Goal: Obtain resource: Obtain resource

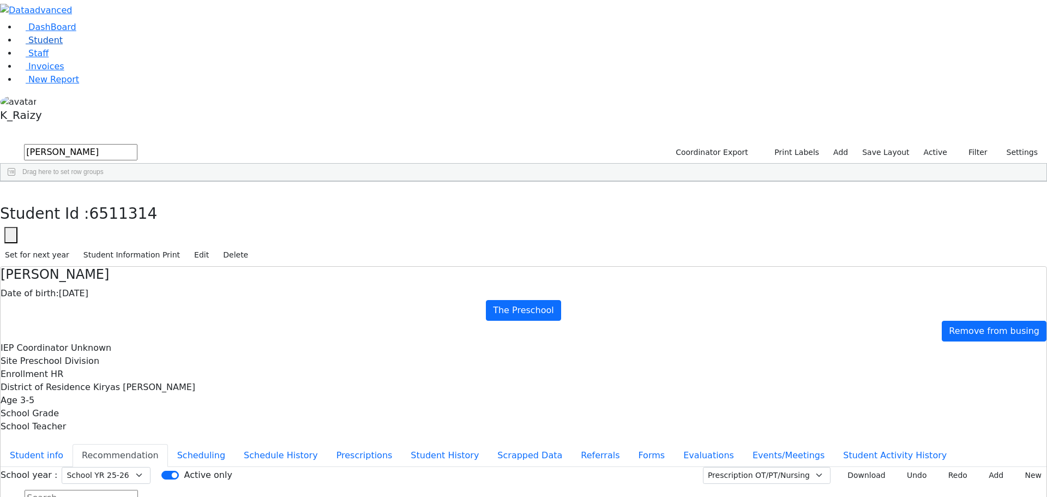
click at [62, 45] on link "Student" at bounding box center [39, 40] width 45 height 10
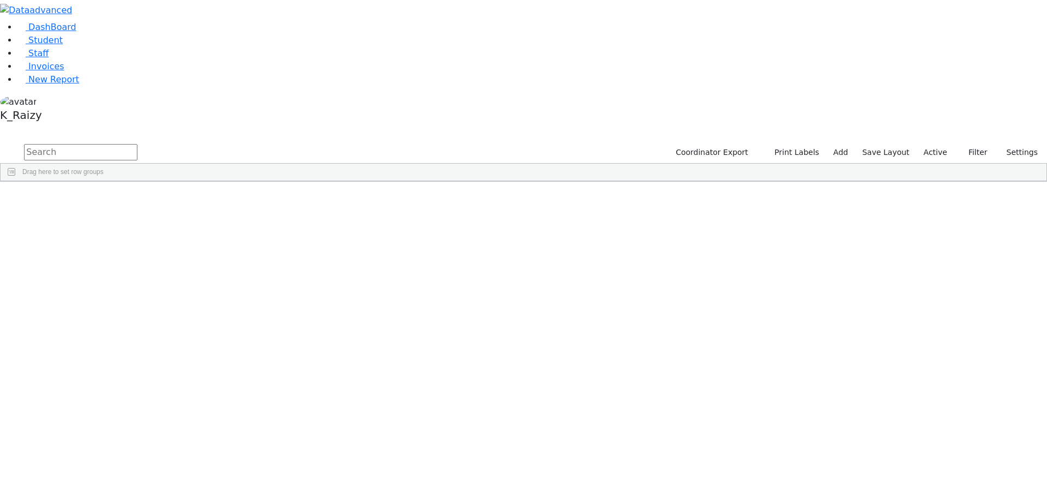
drag, startPoint x: 934, startPoint y: 47, endPoint x: 930, endPoint y: 53, distance: 7.6
click at [934, 144] on label "Active" at bounding box center [935, 152] width 33 height 17
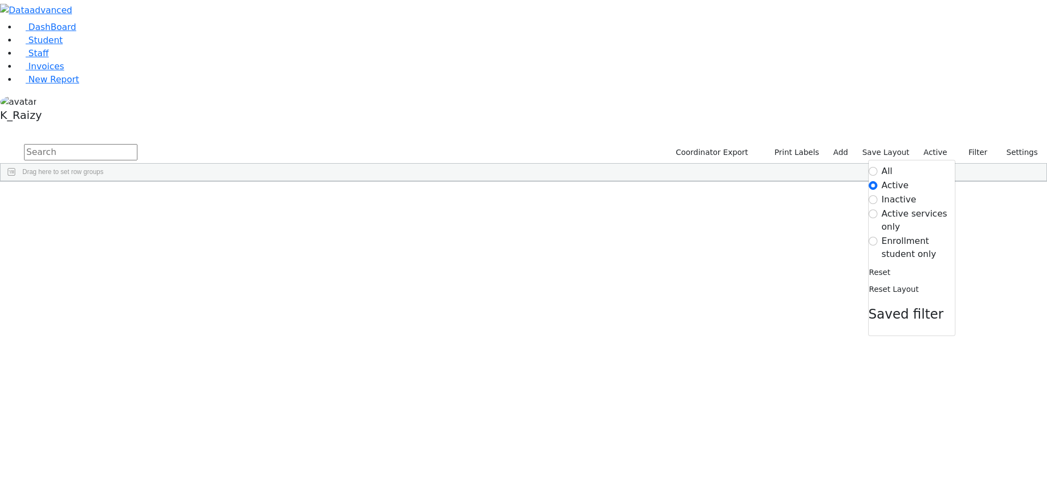
click at [908, 235] on label "Enrollment student only" at bounding box center [918, 248] width 73 height 26
click at [877, 237] on input "Enrollment student only" at bounding box center [873, 241] width 9 height 9
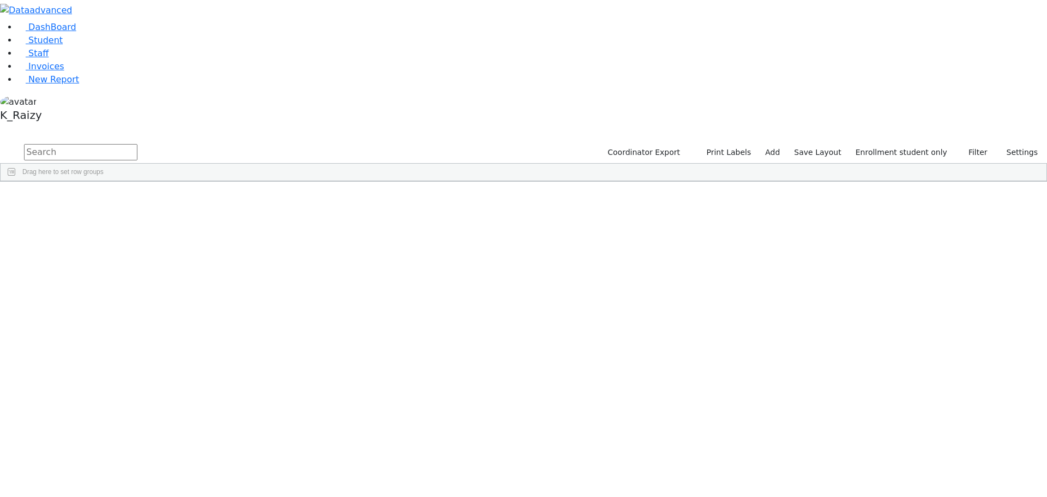
click at [126, 230] on div "Bikel" at bounding box center [94, 237] width 64 height 15
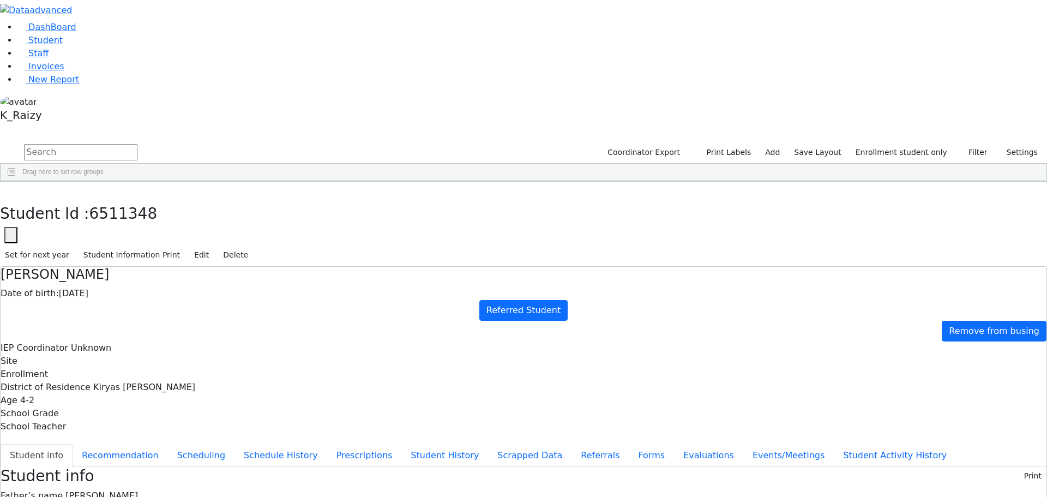
scroll to position [20, 0]
click at [126, 245] on div "Bikel" at bounding box center [94, 252] width 64 height 15
click at [126, 230] on div "Bikel" at bounding box center [94, 237] width 64 height 15
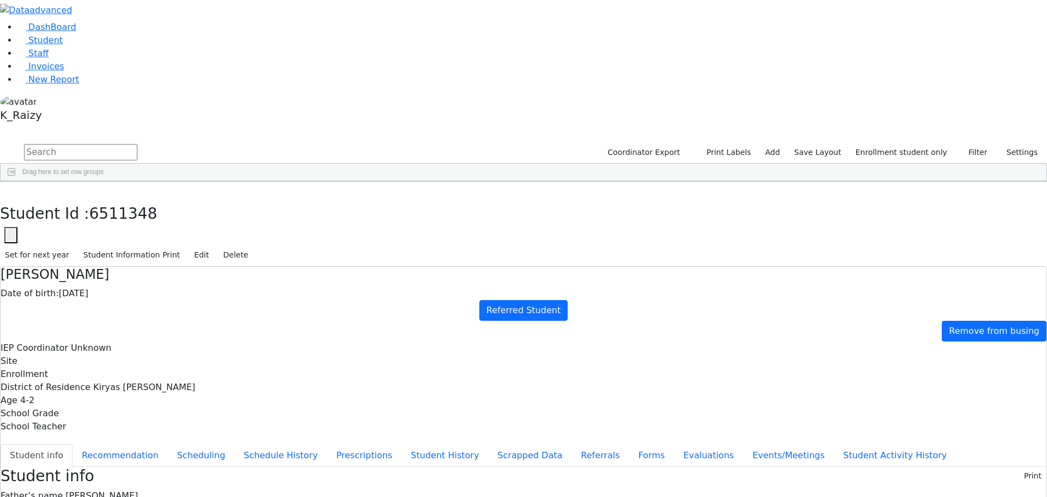
click at [126, 245] on div "Bikel" at bounding box center [94, 252] width 64 height 15
click at [16, 182] on button "button" at bounding box center [8, 193] width 16 height 23
drag, startPoint x: 168, startPoint y: 101, endPoint x: 210, endPoint y: 346, distance: 248.4
click at [210, 346] on div "6511359 Aharonowitz Yechiel 10/22/2020 Unknown Referred Student Monticello Unkn…" at bounding box center [450, 443] width 898 height 489
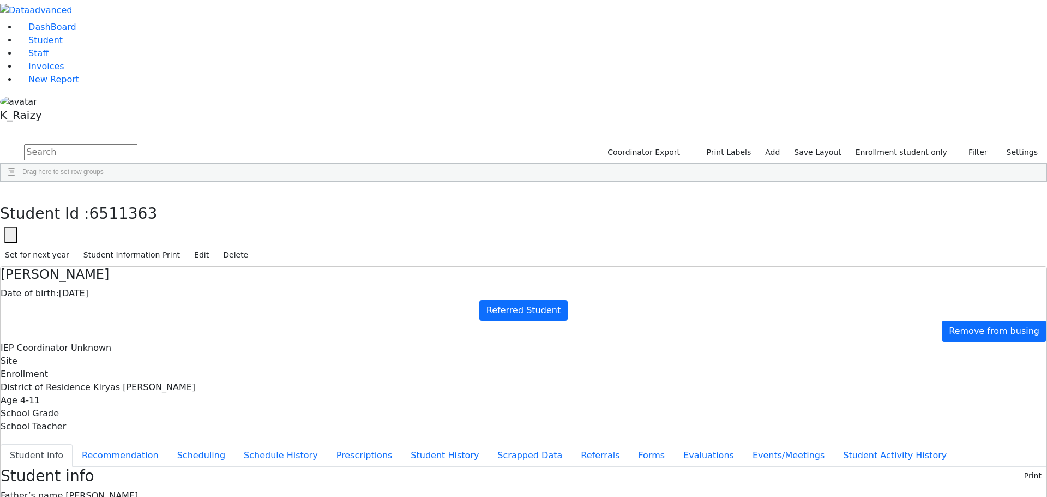
scroll to position [103, 0]
drag, startPoint x: 214, startPoint y: 255, endPoint x: 224, endPoint y: 380, distance: 125.8
click at [224, 380] on div "6511359 Aharonowitz Yechiel 10/22/2020 Unknown Referred Student Monticello Unkn…" at bounding box center [450, 340] width 898 height 489
click at [126, 478] on div "Neustadt" at bounding box center [94, 485] width 64 height 15
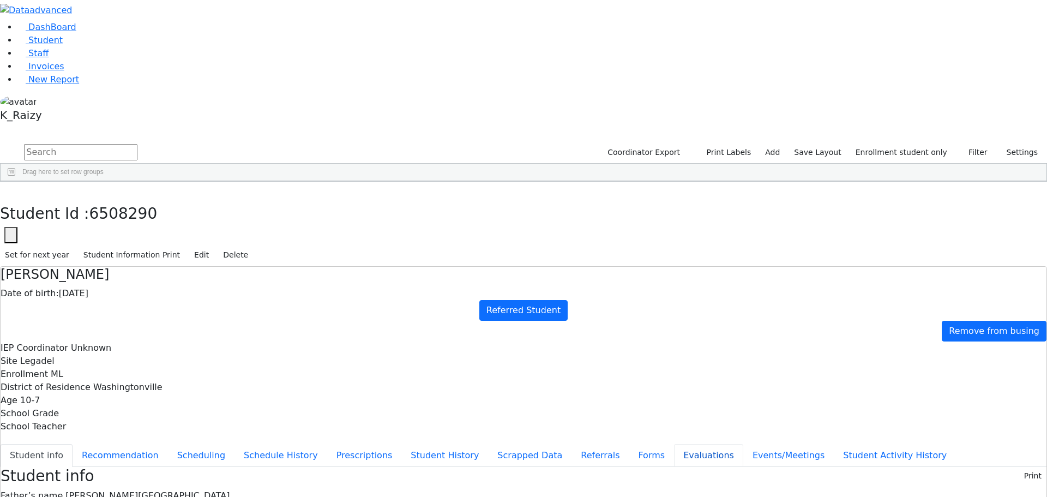
click at [674, 444] on button "Evaluations" at bounding box center [708, 455] width 69 height 23
drag, startPoint x: 210, startPoint y: 22, endPoint x: 221, endPoint y: 30, distance: 14.1
click at [215, 182] on div "Student Id : 6508290 Student Id 6508290 Cancel Save Set for next year Student I…" at bounding box center [523, 224] width 1047 height 85
click at [65, 359] on div "6511360" at bounding box center [33, 366] width 65 height 15
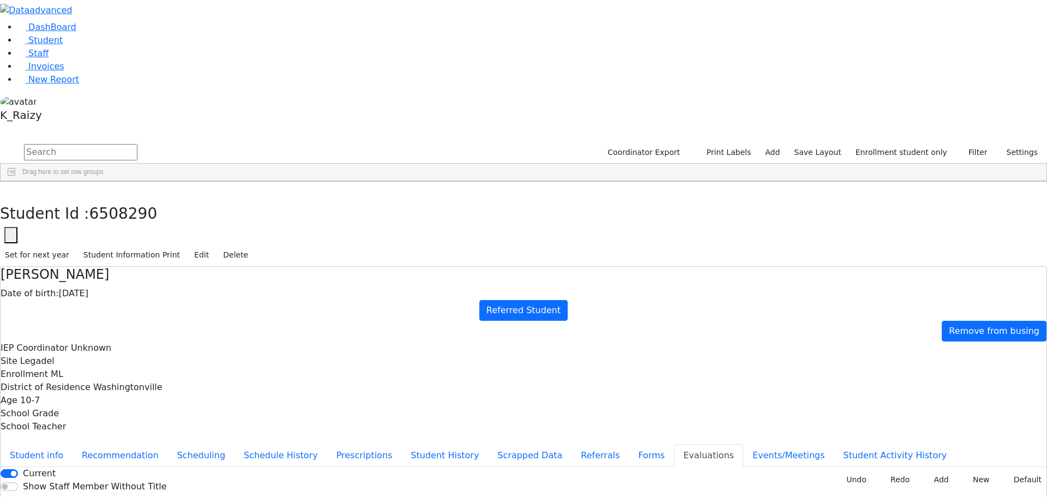
click at [65, 359] on div "6511360" at bounding box center [33, 366] width 65 height 15
type input "2025-08-06"
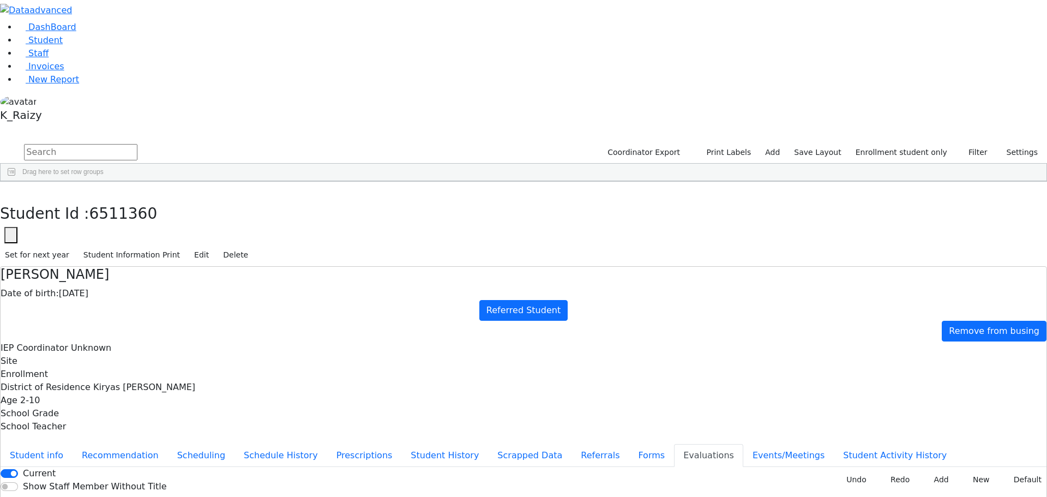
drag, startPoint x: 861, startPoint y: 227, endPoint x: 851, endPoint y: 227, distance: 10.4
type input "2025-08-07"
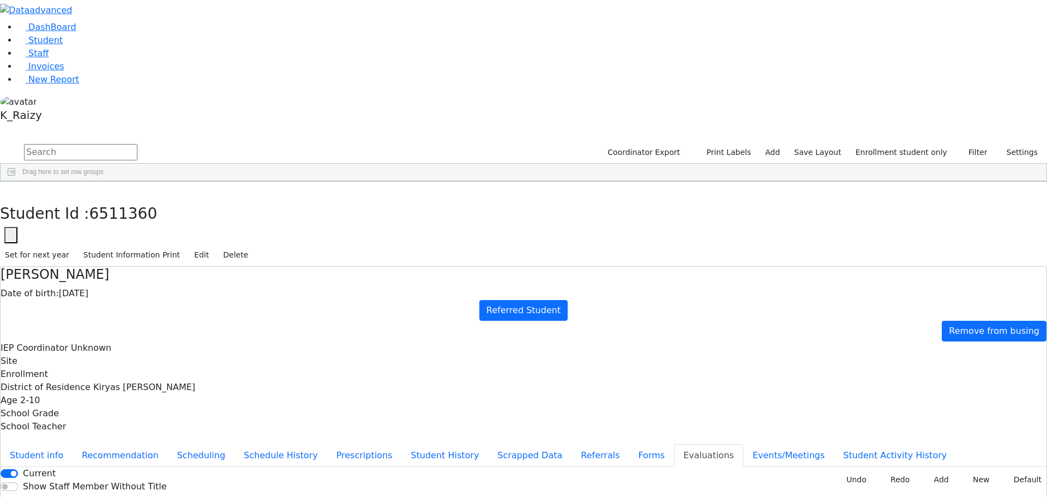
type input "2025-08-07"
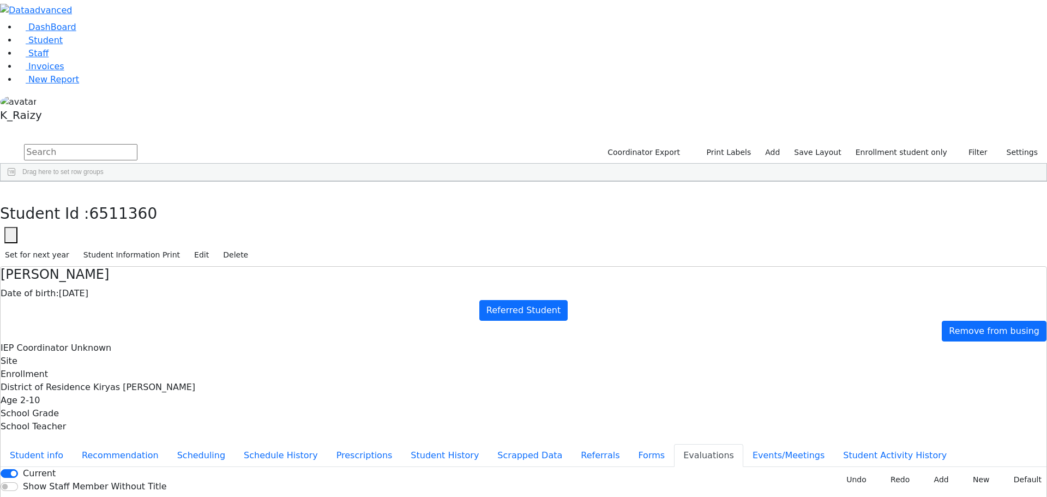
click at [65, 374] on div "6511354" at bounding box center [33, 381] width 65 height 15
type input "2025-08-04"
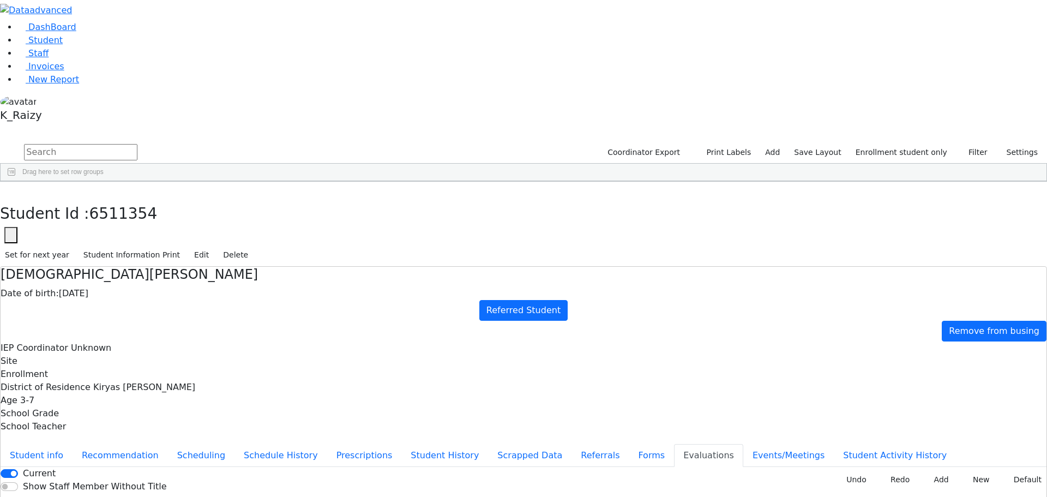
type input "2025-08-05"
type input "2025-08-04"
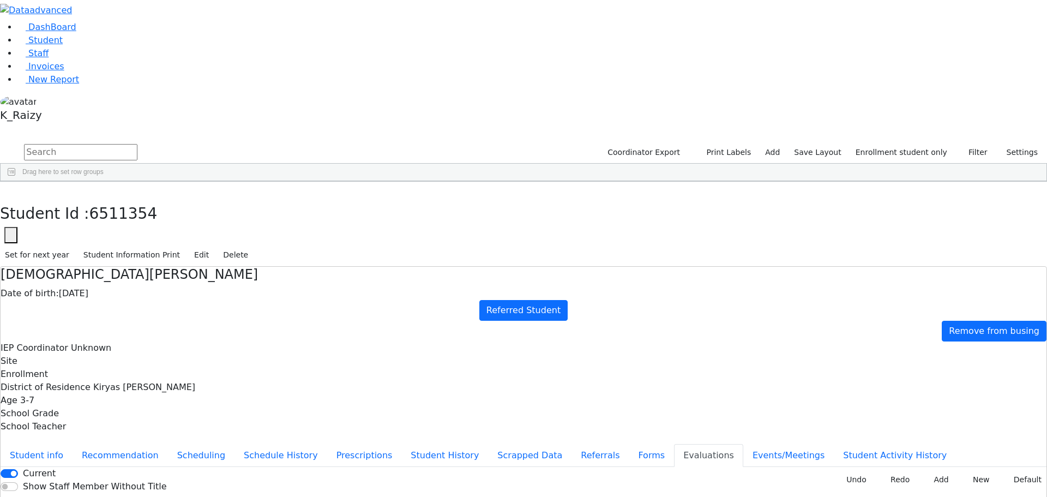
click at [65, 359] on div "6511360" at bounding box center [33, 366] width 65 height 15
click at [63, 45] on link "Student" at bounding box center [39, 40] width 45 height 10
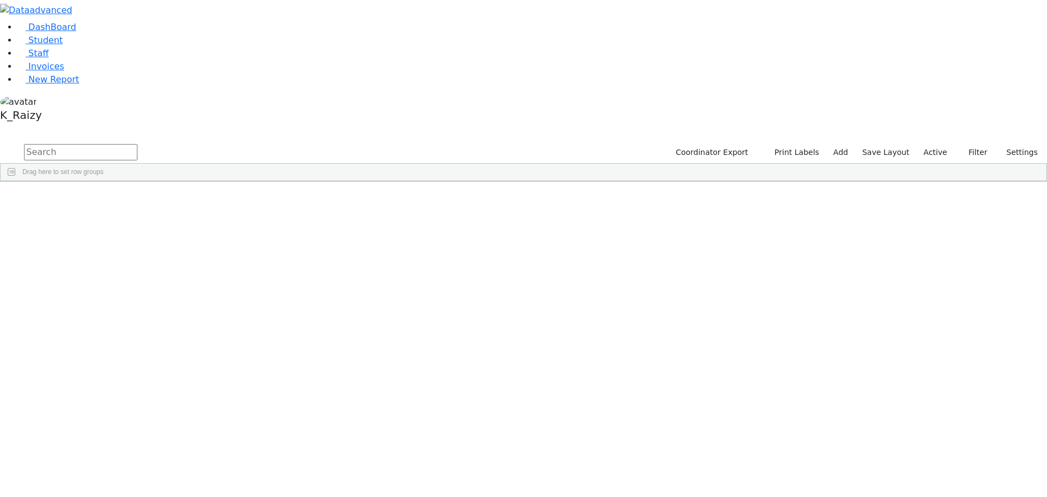
scroll to position [164, 0]
click at [190, 387] on div "Yanky" at bounding box center [158, 394] width 64 height 15
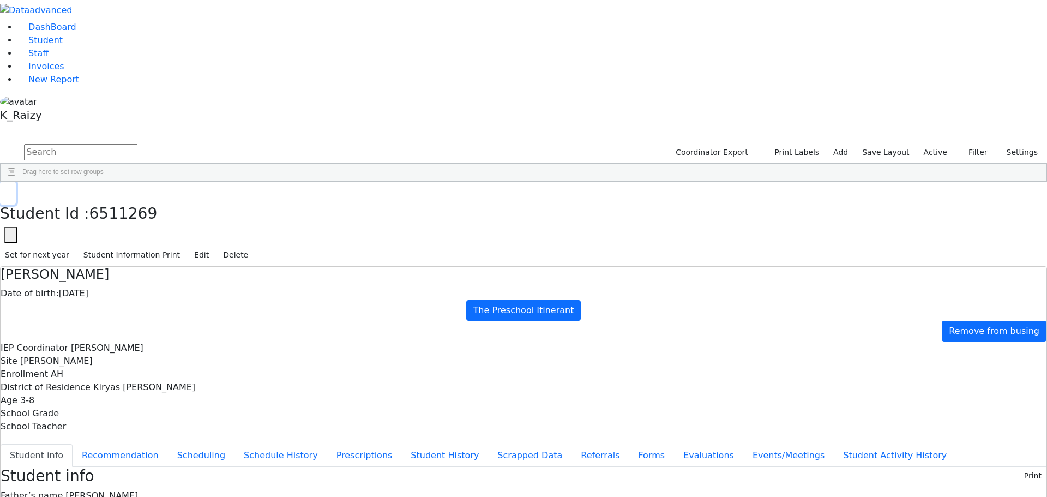
click at [16, 182] on button "button" at bounding box center [8, 193] width 16 height 23
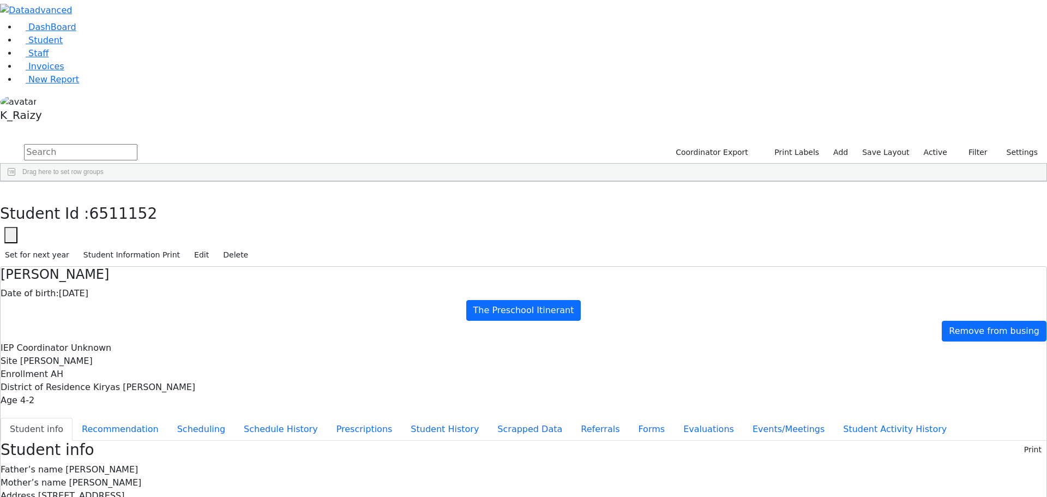
click at [231, 418] on ul "Student info Recommendation Scheduling Schedule History Prescriptions Student H…" at bounding box center [524, 429] width 1046 height 23
click at [743, 418] on button "Events/Meetings" at bounding box center [788, 429] width 91 height 23
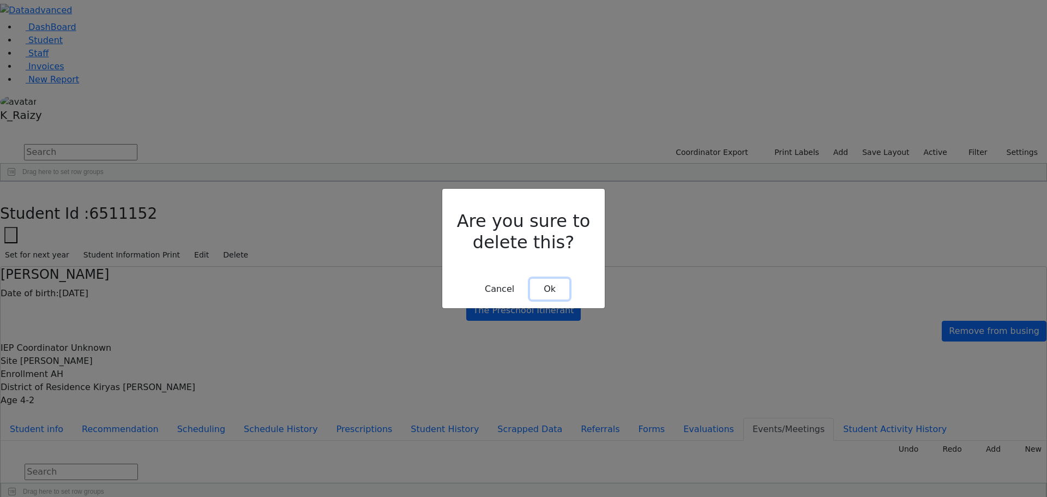
click at [560, 279] on button "Ok" at bounding box center [549, 289] width 39 height 21
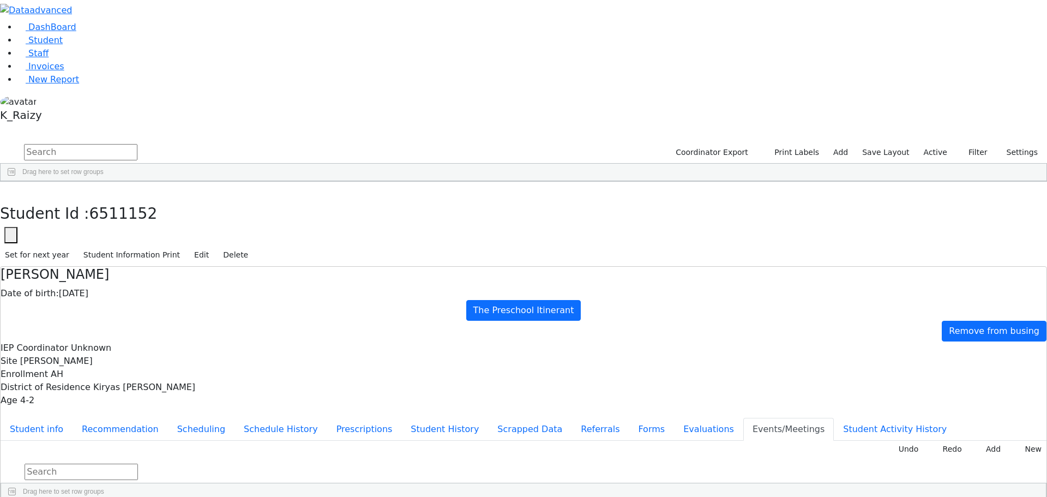
click at [70, 47] on li "Student" at bounding box center [532, 40] width 1030 height 13
click at [63, 45] on link "Student" at bounding box center [39, 40] width 45 height 10
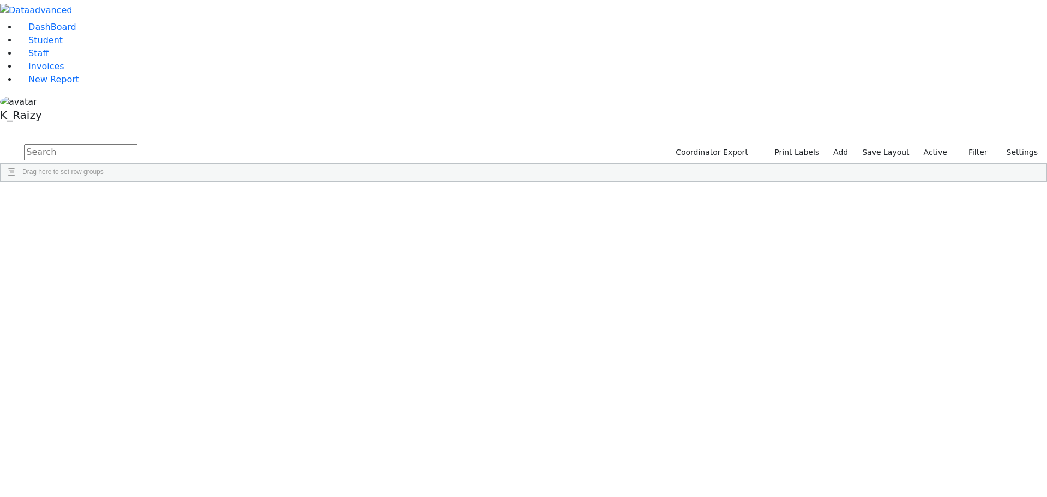
click at [1037, 241] on span "button" at bounding box center [1041, 245] width 9 height 9
click at [941, 366] on span "Program Type" at bounding box center [986, 370] width 93 height 8
click at [942, 434] on div "(Select All)" at bounding box center [956, 438] width 31 height 8
click at [948, 473] on div "Special Class - K12" at bounding box center [969, 477] width 57 height 8
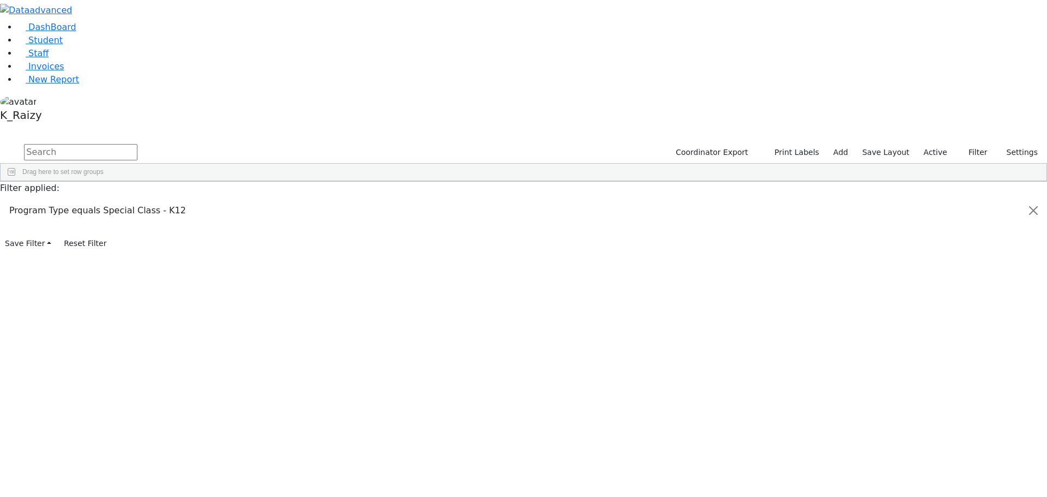
click at [955, 189] on span "District Of Residence" at bounding box center [986, 193] width 93 height 8
click at [955, 257] on div "(Select All)" at bounding box center [956, 261] width 31 height 8
click at [958, 257] on div "(Select All)" at bounding box center [956, 261] width 31 height 8
click at [955, 309] on div "Kiryas [PERSON_NAME]" at bounding box center [978, 313] width 74 height 8
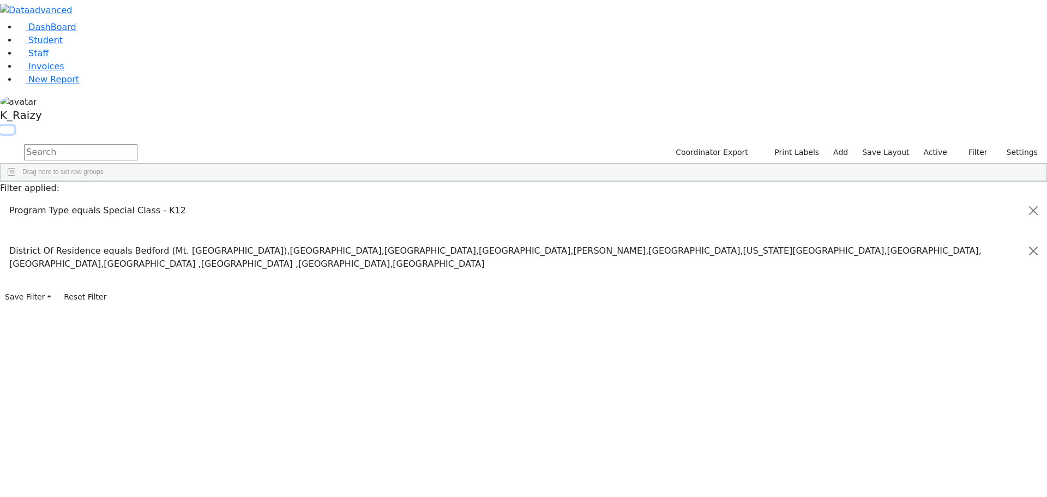
click at [14, 126] on button "button" at bounding box center [7, 130] width 14 height 8
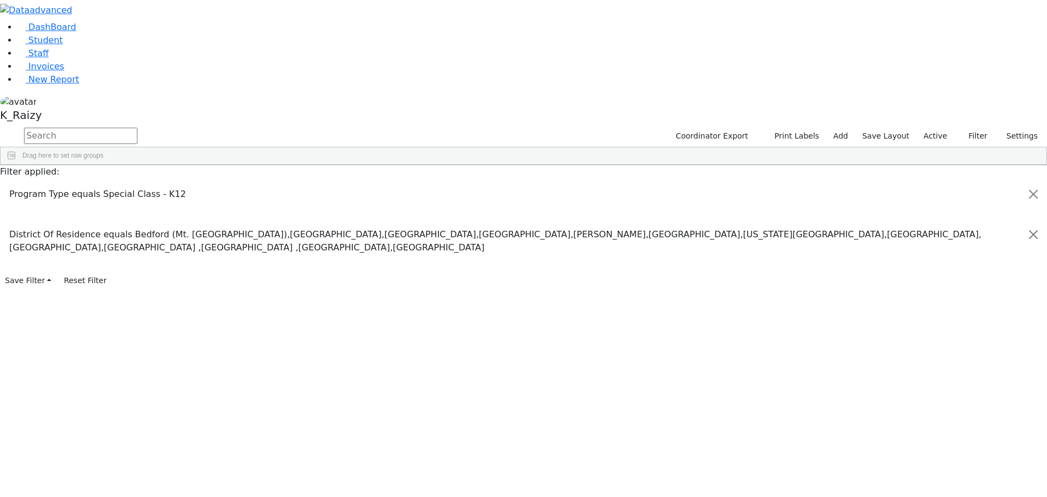
click at [332, 295] on span "Excel Export (.xlsx)‎" at bounding box center [299, 302] width 65 height 15
click at [63, 45] on link "Student" at bounding box center [39, 40] width 45 height 10
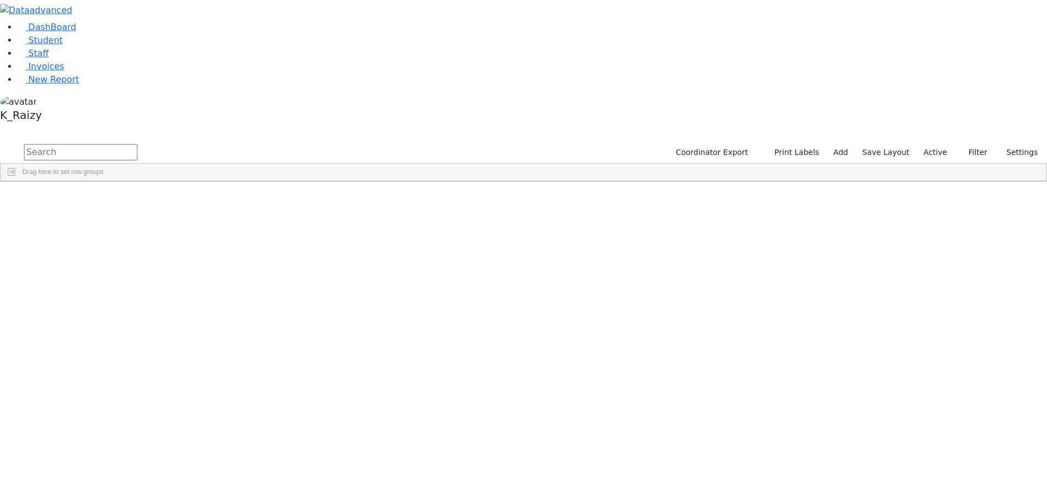
click at [1038, 236] on button "Filters" at bounding box center [1040, 255] width 11 height 39
click at [969, 218] on span "Program Type" at bounding box center [986, 222] width 93 height 8
click at [941, 285] on div "(Select All)" at bounding box center [956, 289] width 31 height 8
click at [942, 324] on div "Special Class - K12" at bounding box center [969, 328] width 57 height 8
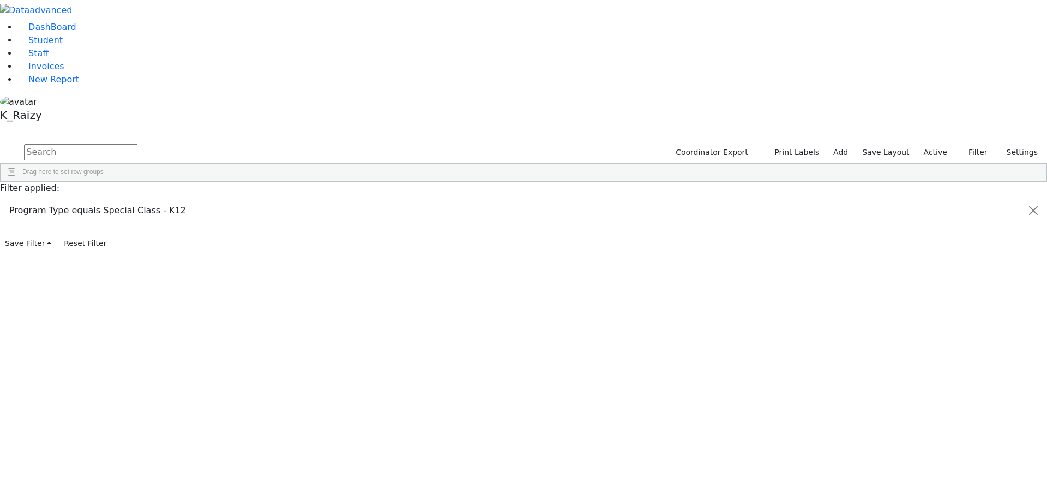
click at [941, 338] on div "Special Class/ BOCES Pinesbridge" at bounding box center [992, 342] width 103 height 8
click at [941, 351] on div "Special Class/Center for Discovery" at bounding box center [991, 355] width 101 height 8
click at [941, 340] on div "Special Class/Homebound" at bounding box center [979, 344] width 77 height 8
click at [941, 353] on div "The Preschool" at bounding box center [962, 357] width 42 height 8
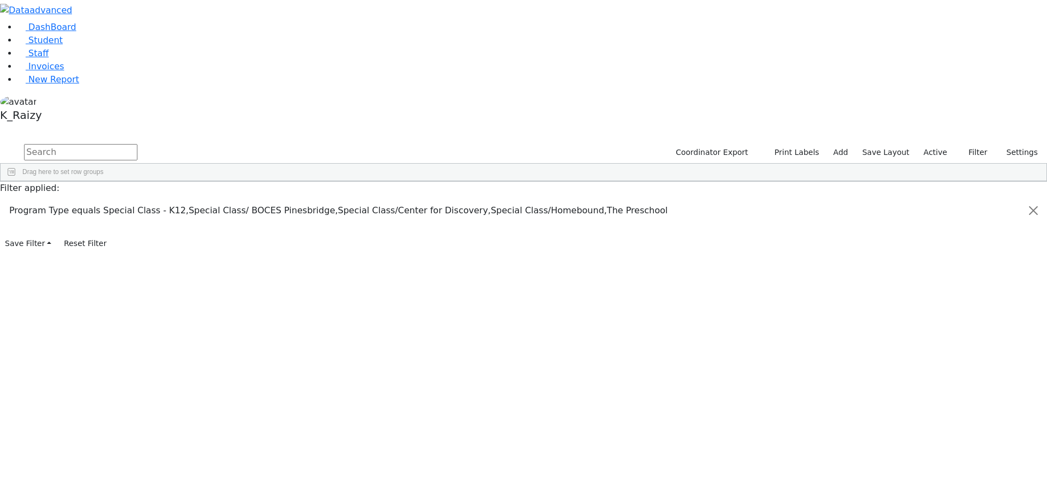
scroll to position [79, 0]
click at [968, 311] on div "The Preschool Half-Day" at bounding box center [975, 315] width 69 height 8
click at [962, 335] on div "The Preschool/Gan Ezra" at bounding box center [981, 341] width 102 height 13
click at [951, 338] on div "The Preschool/Gan Ezra" at bounding box center [990, 342] width 98 height 8
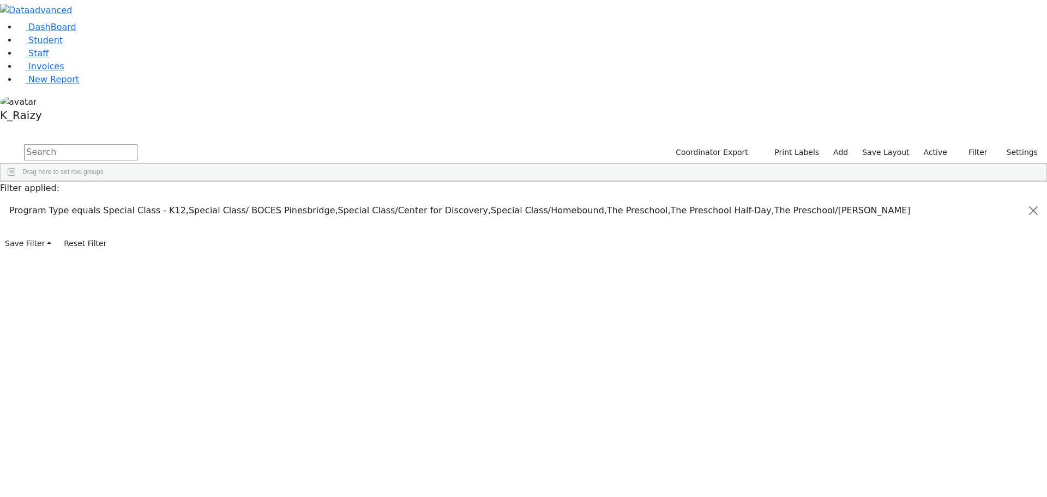
click at [941, 258] on span "DOB" at bounding box center [986, 262] width 93 height 8
click at [954, 280] on div "Equals" at bounding box center [977, 284] width 88 height 8
click at [819, 346] on span "In range" at bounding box center [807, 350] width 24 height 8
click at [930, 293] on input "date" at bounding box center [981, 298] width 102 height 10
type input "2019-11-30"
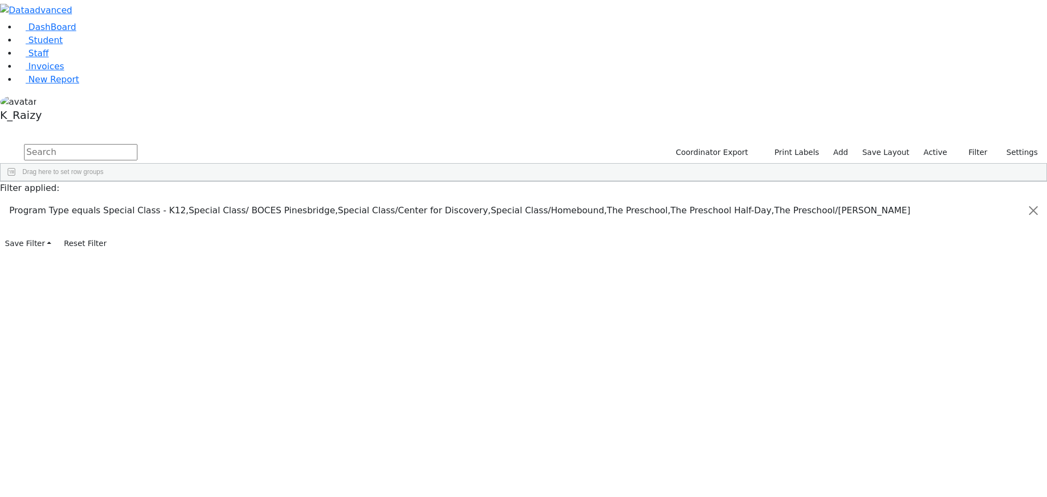
click at [930, 305] on input "date" at bounding box center [981, 310] width 102 height 10
type input "2020-12-01"
click at [640, 318] on span "Excel Export (.xlsx)‎" at bounding box center [607, 325] width 65 height 15
click at [59, 45] on link "Student" at bounding box center [39, 40] width 45 height 10
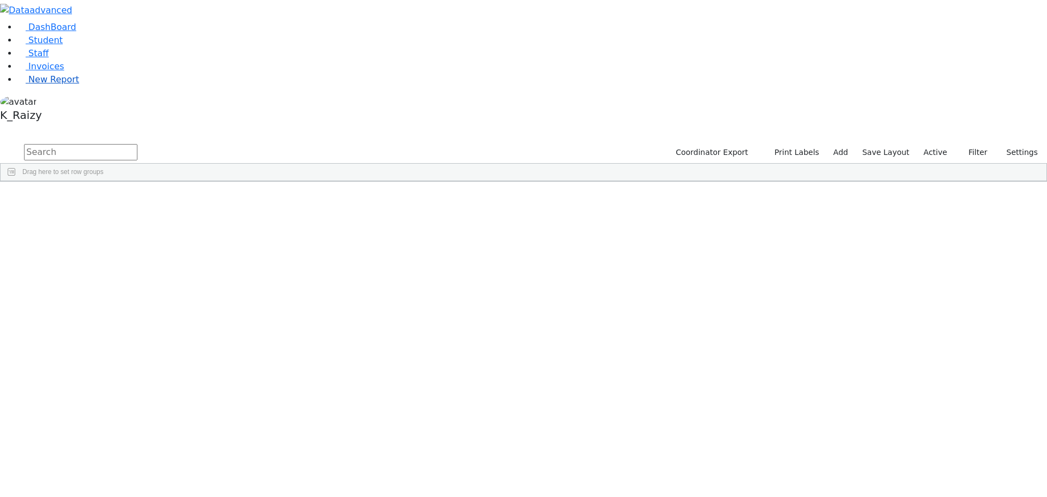
click at [61, 85] on span "New Report" at bounding box center [53, 79] width 51 height 10
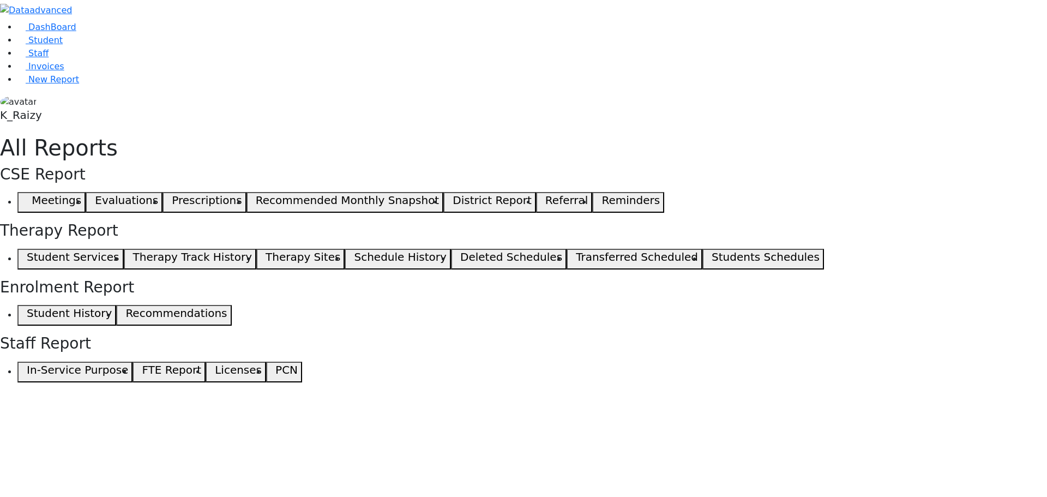
click at [27, 200] on use "button" at bounding box center [27, 200] width 0 height 0
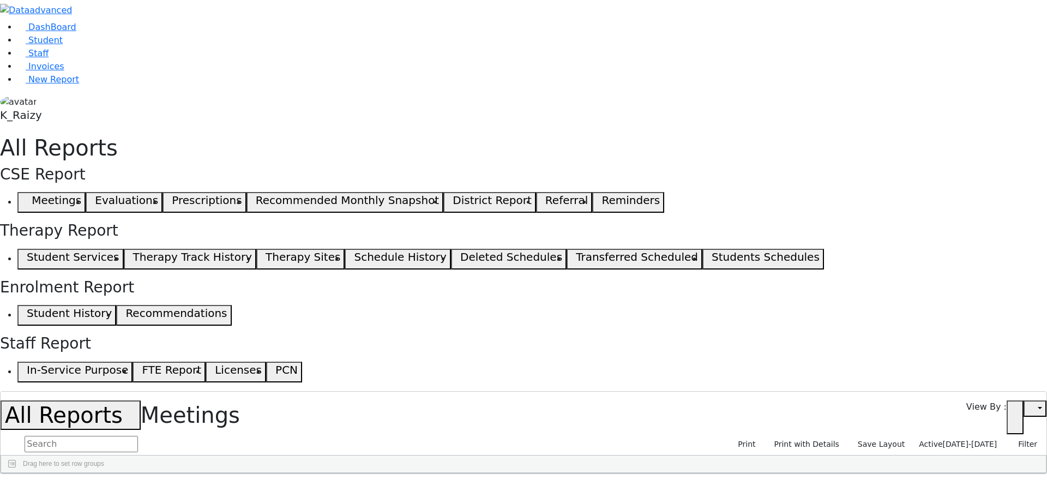
click at [987, 440] on span "[DATE]-[DATE]" at bounding box center [970, 444] width 55 height 9
click at [934, 486] on input "[DATE] - [DATE]" at bounding box center [952, 494] width 105 height 17
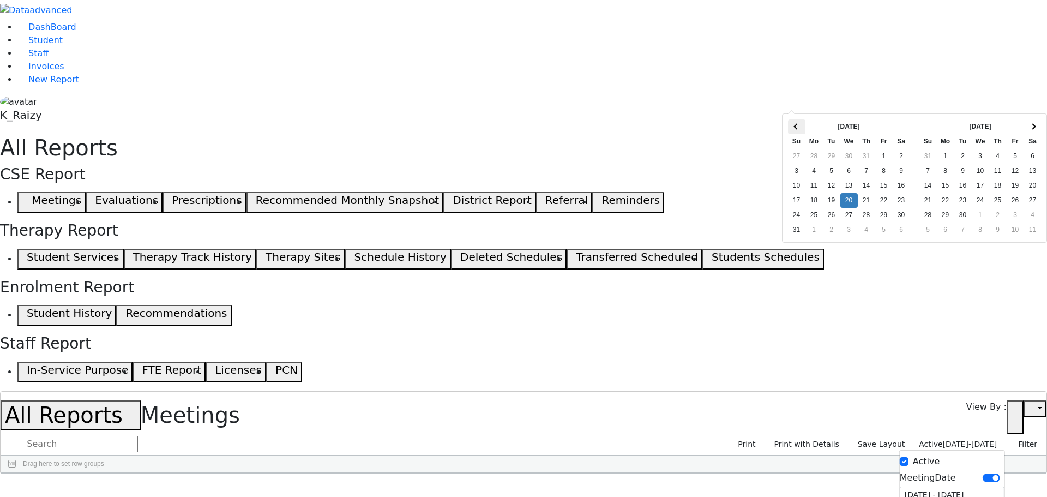
click at [797, 126] on span at bounding box center [797, 126] width 6 height 6
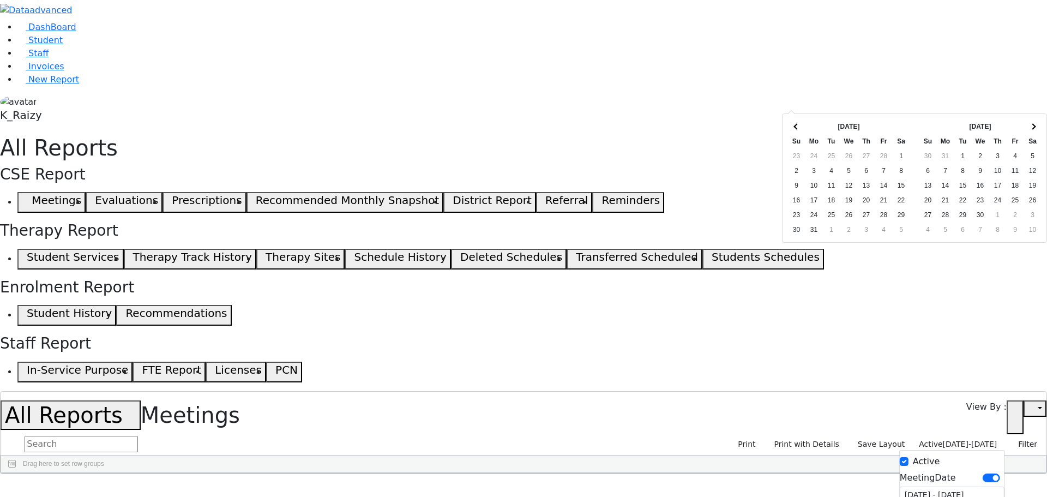
click at [797, 126] on span at bounding box center [797, 126] width 6 height 6
click at [1038, 125] on th at bounding box center [1032, 126] width 17 height 15
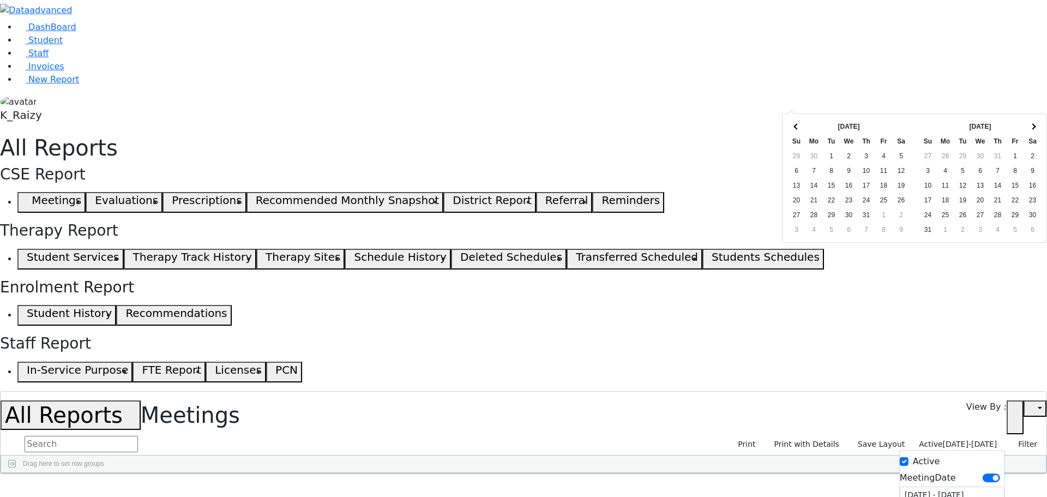
click at [1038, 125] on th at bounding box center [1032, 126] width 17 height 15
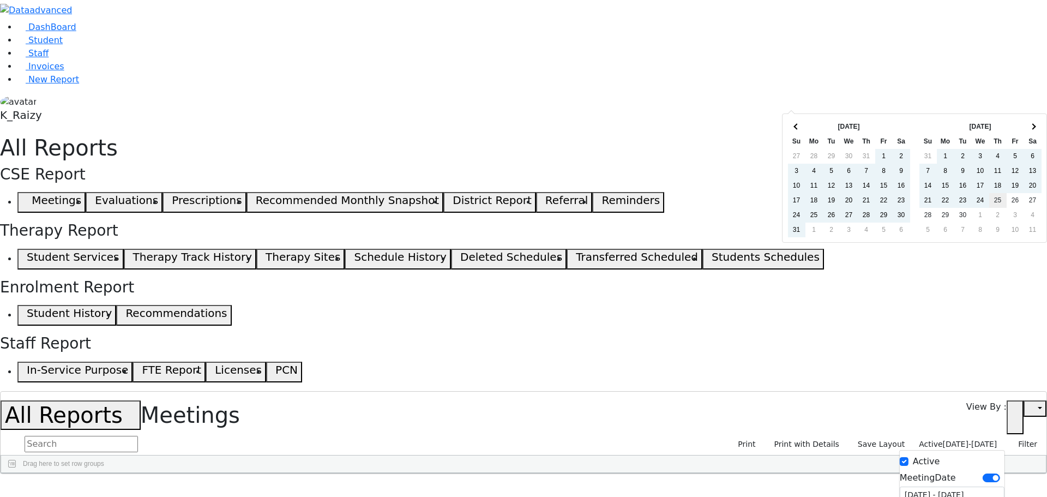
type input "02/02/2025 - 09/25/2025"
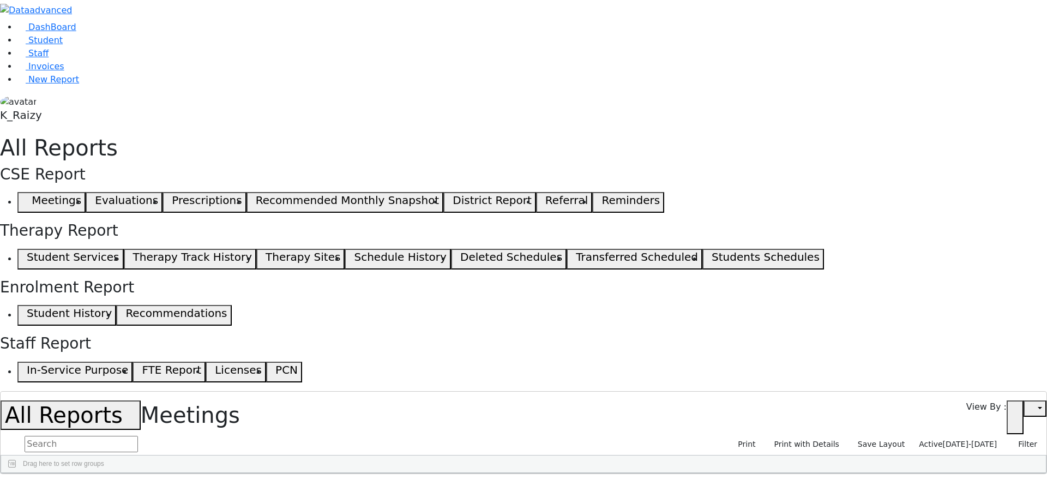
click at [965, 440] on span "02/02/2025-09/25/2025" at bounding box center [970, 444] width 55 height 9
click at [947, 486] on input "02/02/2025 - 09/25/2025" at bounding box center [952, 494] width 105 height 17
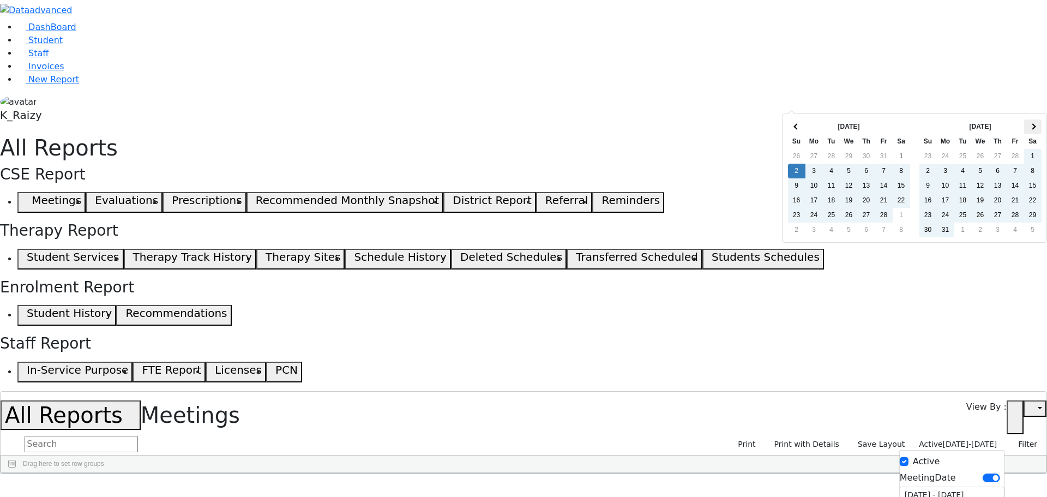
click at [1027, 129] on th at bounding box center [1032, 126] width 17 height 15
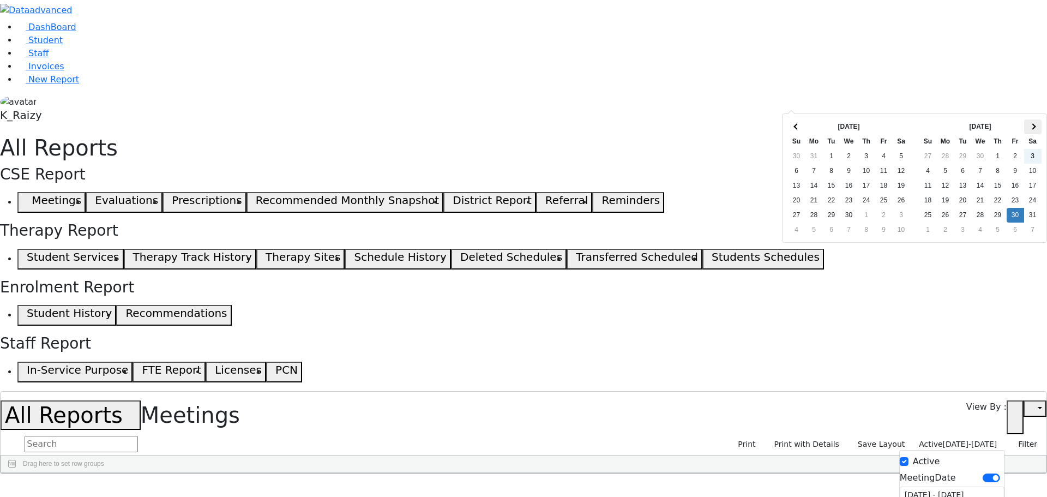
click at [1032, 121] on th at bounding box center [1032, 126] width 17 height 15
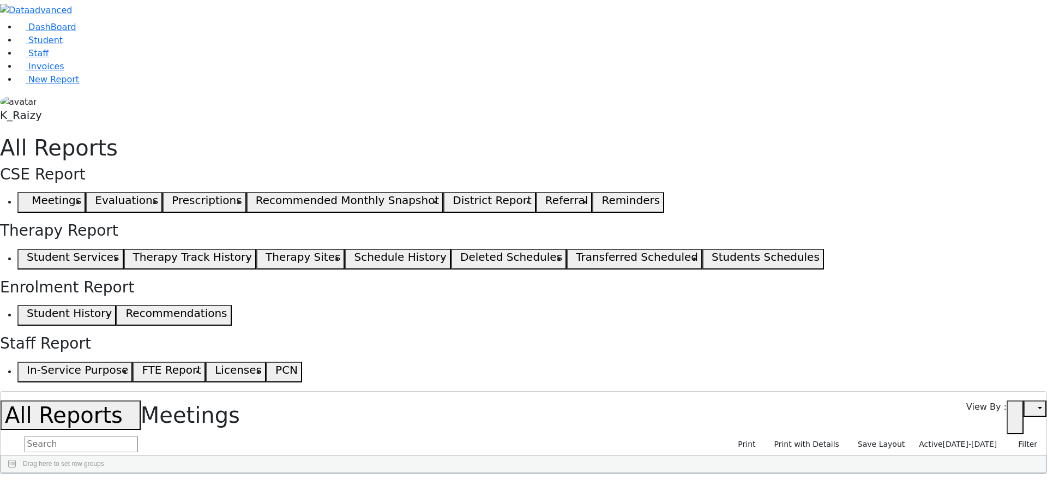
drag, startPoint x: 153, startPoint y: 115, endPoint x: 718, endPoint y: 245, distance: 579.3
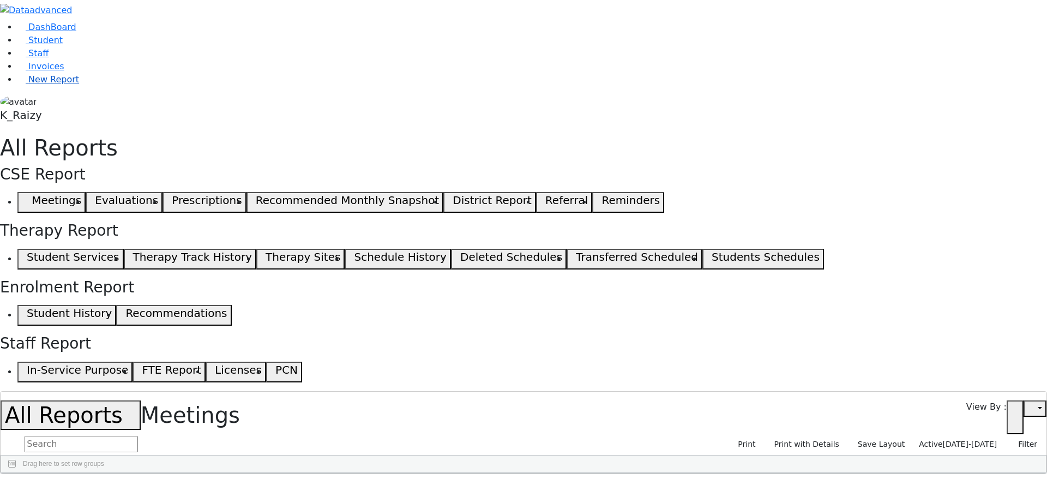
scroll to position [444, 0]
click at [68, 85] on link "New Report" at bounding box center [48, 79] width 62 height 10
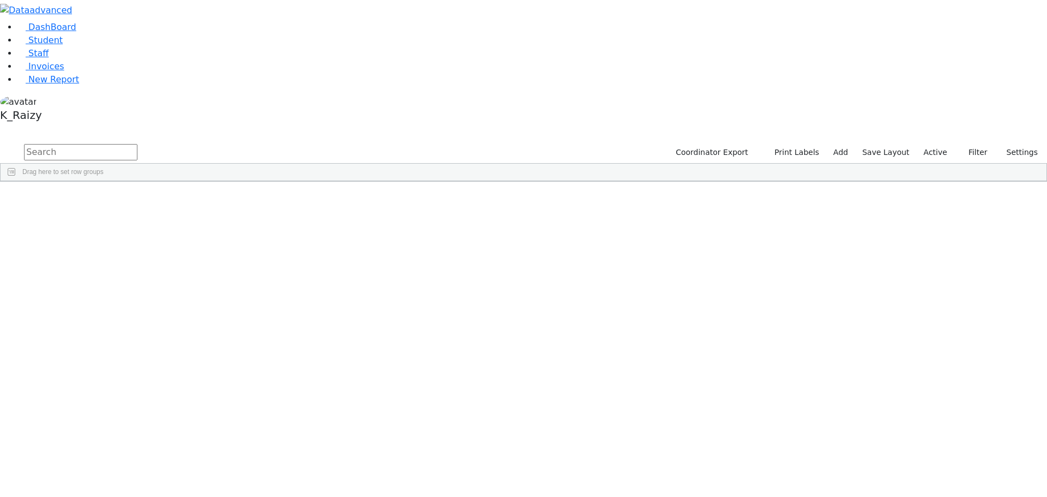
scroll to position [873, 0]
click at [126, 273] on div "Faivelson" at bounding box center [94, 280] width 64 height 15
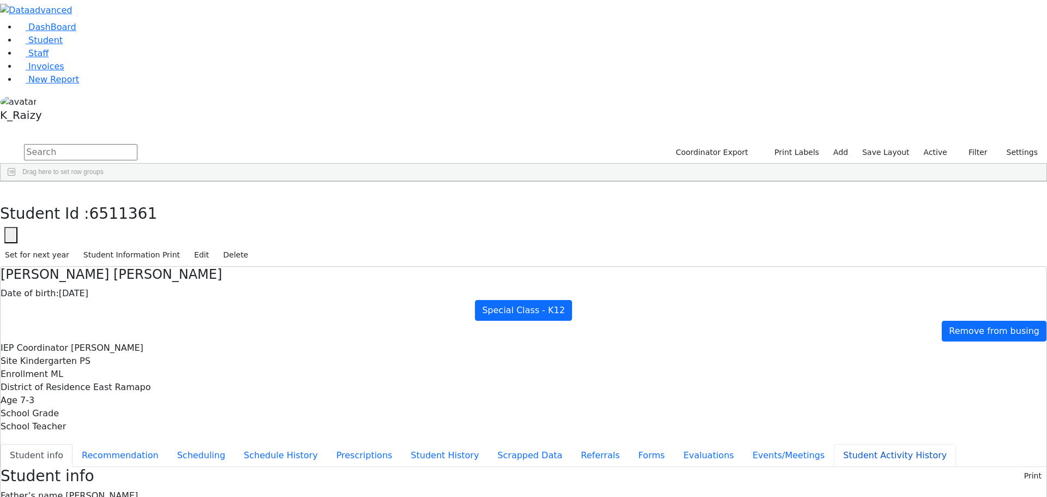
click at [834, 444] on button "Student Activity History" at bounding box center [895, 455] width 122 height 23
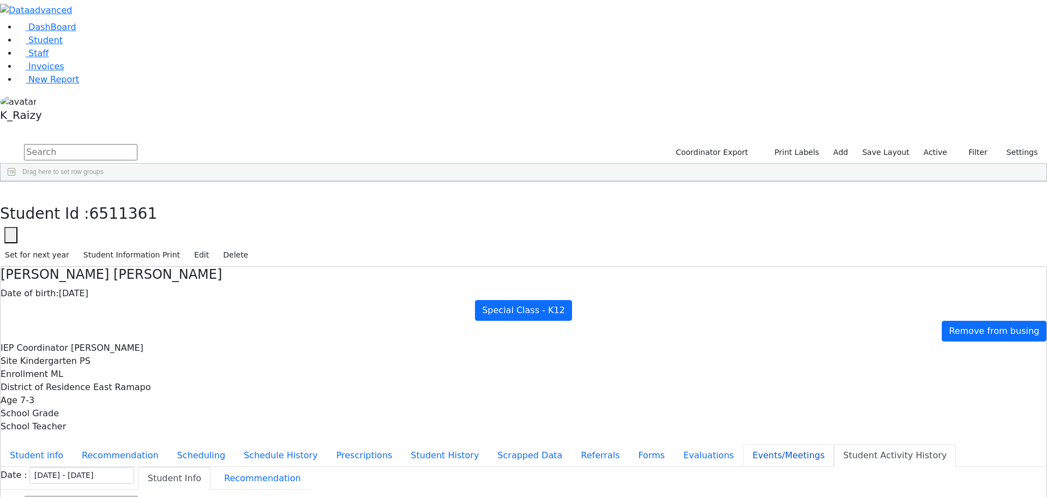
click at [743, 444] on button "Events/Meetings" at bounding box center [788, 455] width 91 height 23
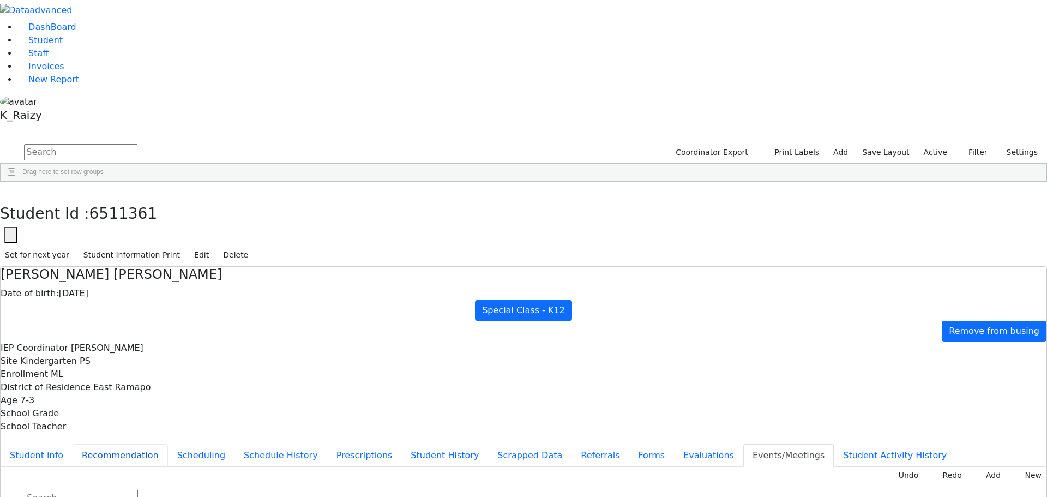
click at [168, 444] on button "Recommendation" at bounding box center [120, 455] width 95 height 23
checkbox input "true"
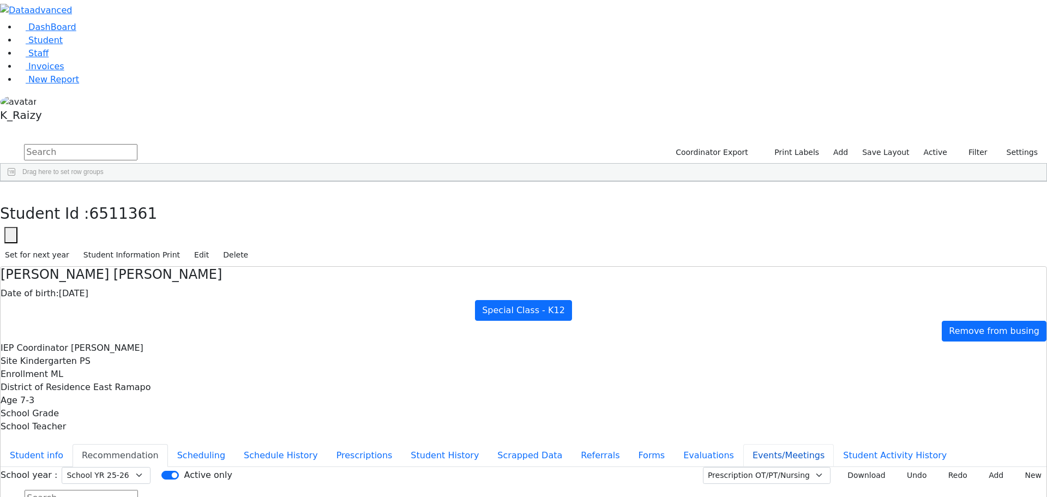
click at [743, 444] on button "Events/Meetings" at bounding box center [788, 455] width 91 height 23
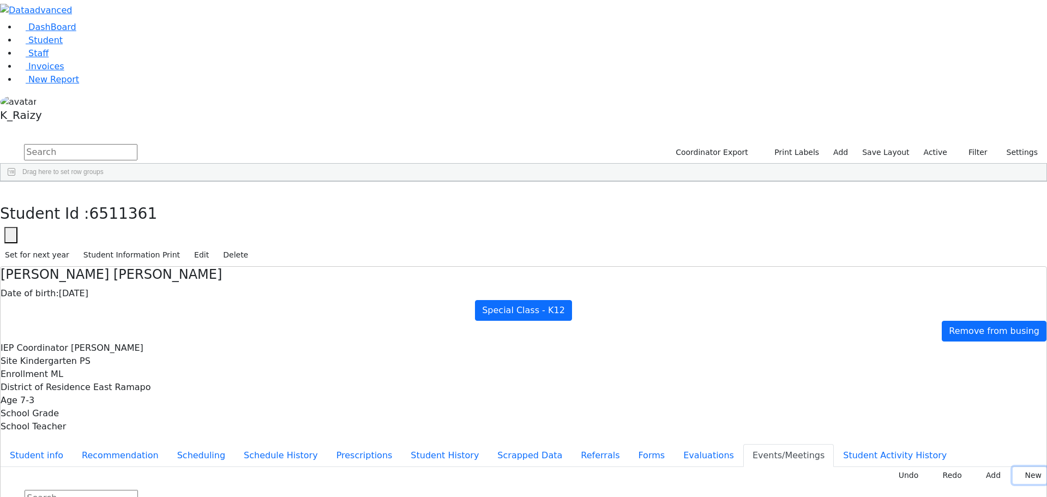
drag, startPoint x: 1012, startPoint y: 134, endPoint x: 522, endPoint y: 188, distance: 493.2
click at [1013, 467] on button "New" at bounding box center [1030, 475] width 34 height 17
type input "2025-06-18"
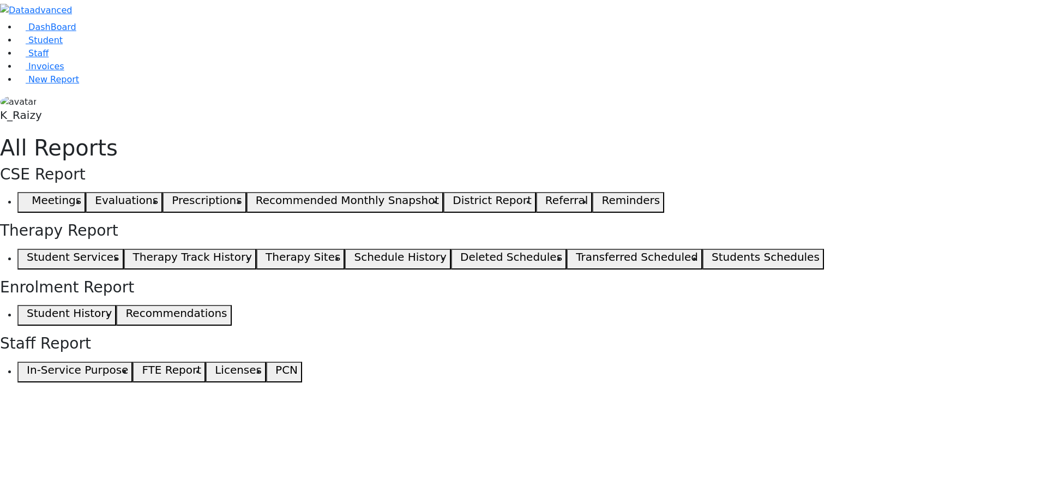
click at [22, 200] on use "button" at bounding box center [22, 200] width 0 height 0
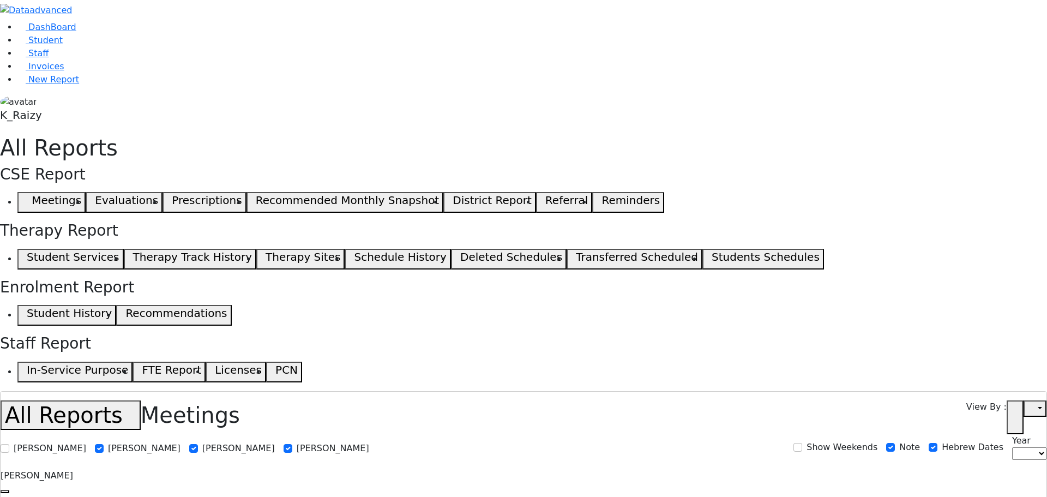
click at [1013, 400] on div "View By : Open in new tab" at bounding box center [1006, 417] width 80 height 34
click at [1038, 400] on button "button" at bounding box center [1035, 408] width 23 height 16
select select
click at [1017, 413] on icon "button" at bounding box center [1015, 417] width 8 height 8
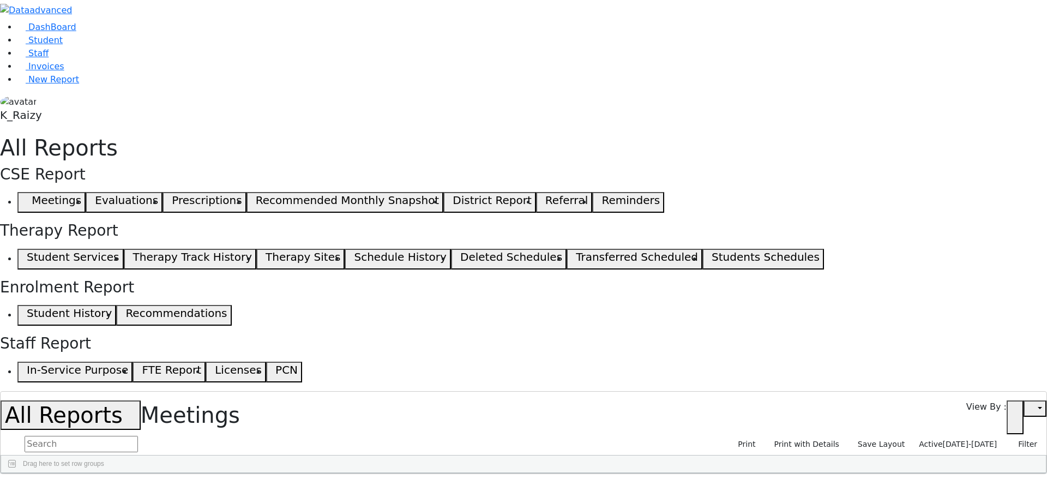
click at [942, 440] on span "Active" at bounding box center [930, 444] width 23 height 9
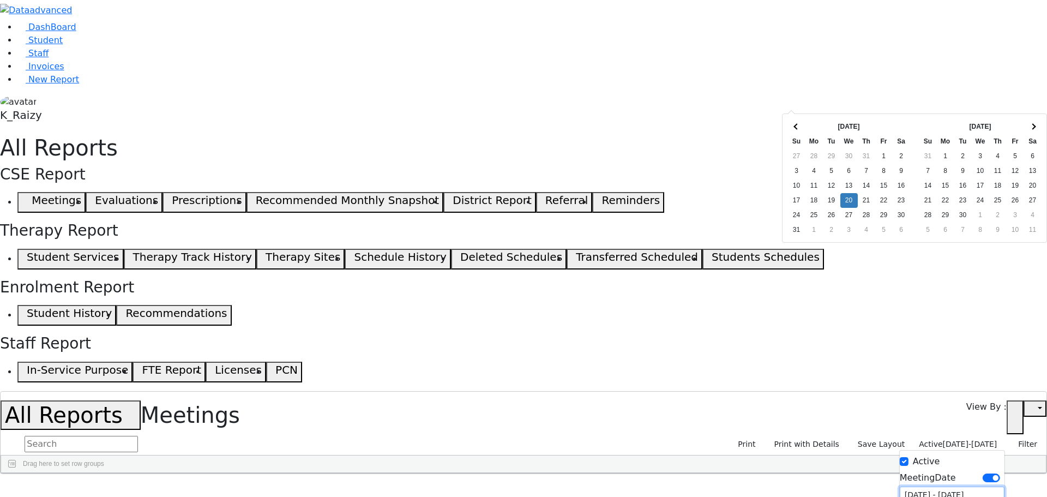
click at [935, 486] on input "[DATE] - [DATE]" at bounding box center [952, 494] width 105 height 17
click at [790, 125] on th at bounding box center [796, 126] width 17 height 15
click at [1034, 122] on th at bounding box center [1032, 126] width 17 height 15
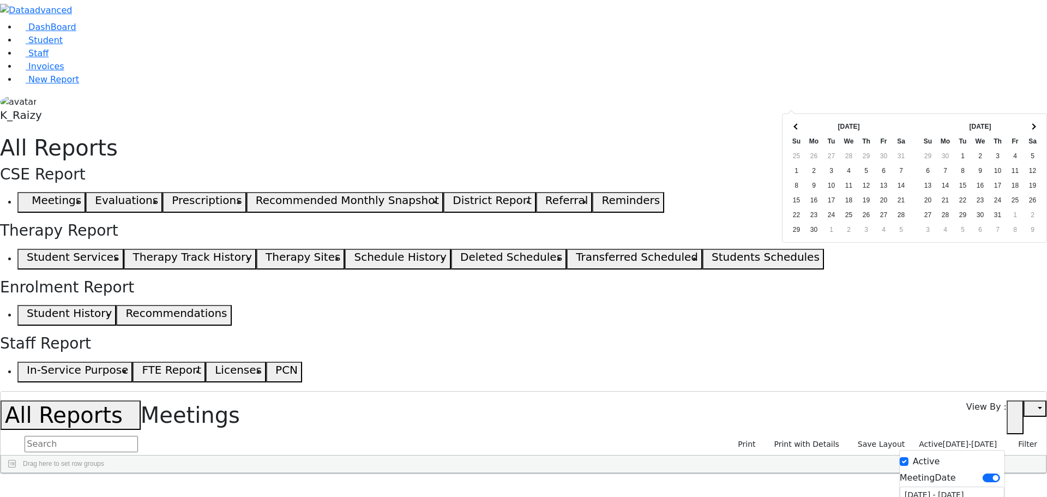
click at [1034, 122] on th at bounding box center [1032, 126] width 17 height 15
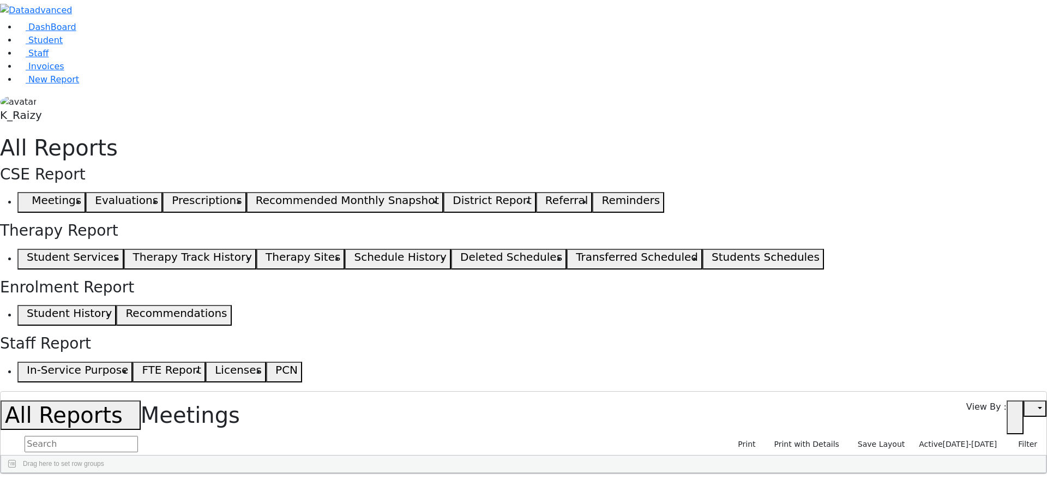
scroll to position [109, 0]
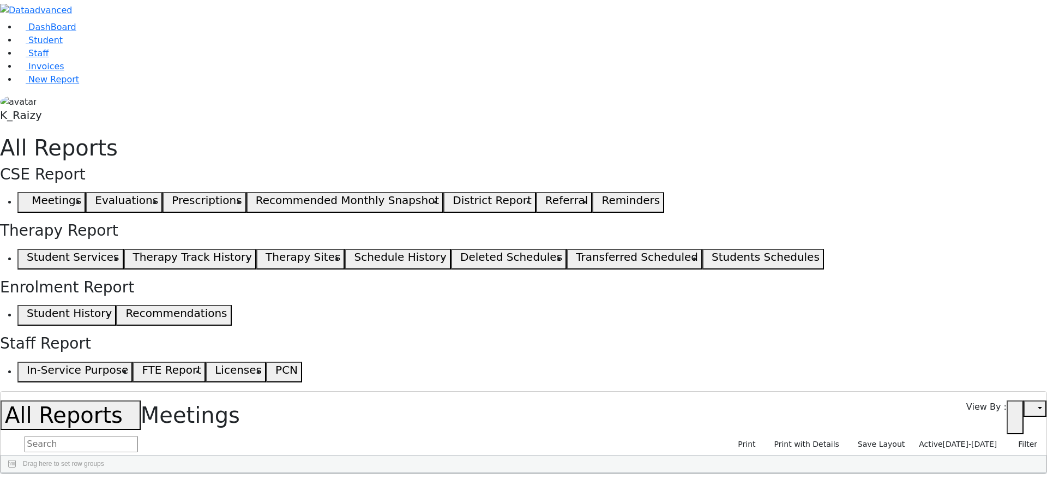
drag, startPoint x: 957, startPoint y: 384, endPoint x: 983, endPoint y: 392, distance: 27.4
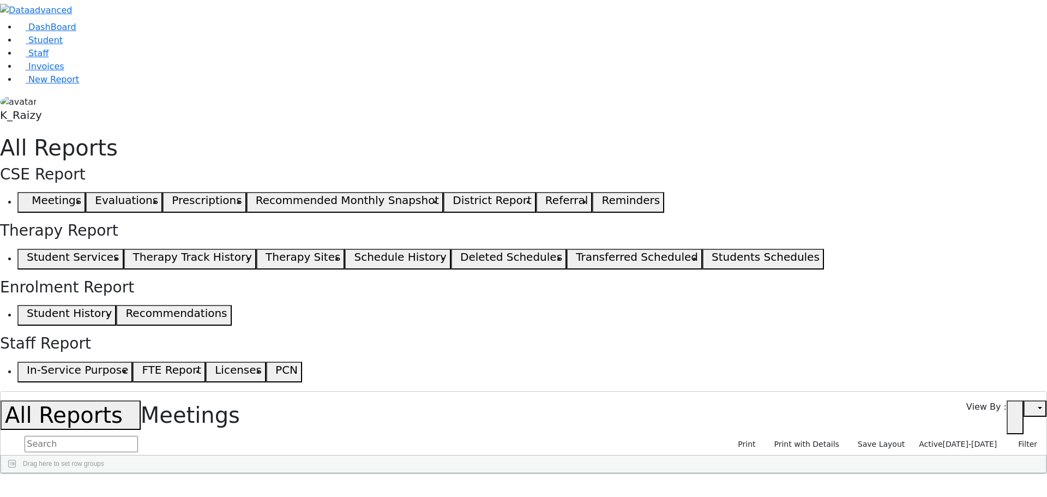
scroll to position [65, 0]
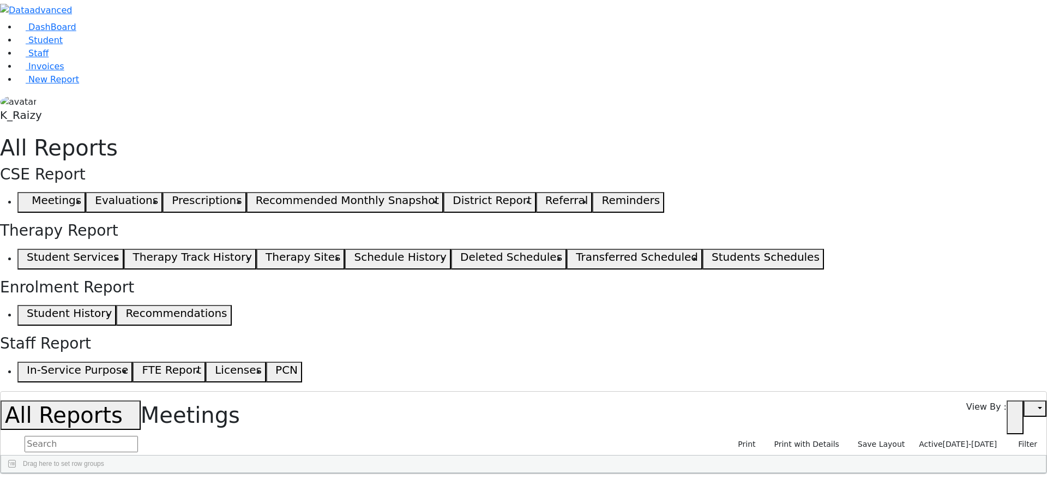
drag, startPoint x: 141, startPoint y: 124, endPoint x: 935, endPoint y: 308, distance: 815.6
click at [935, 473] on div "Date Time Last Name HR" at bounding box center [523, 473] width 1045 height 0
click at [51, 491] on div "05/20/2025" at bounding box center [26, 498] width 50 height 15
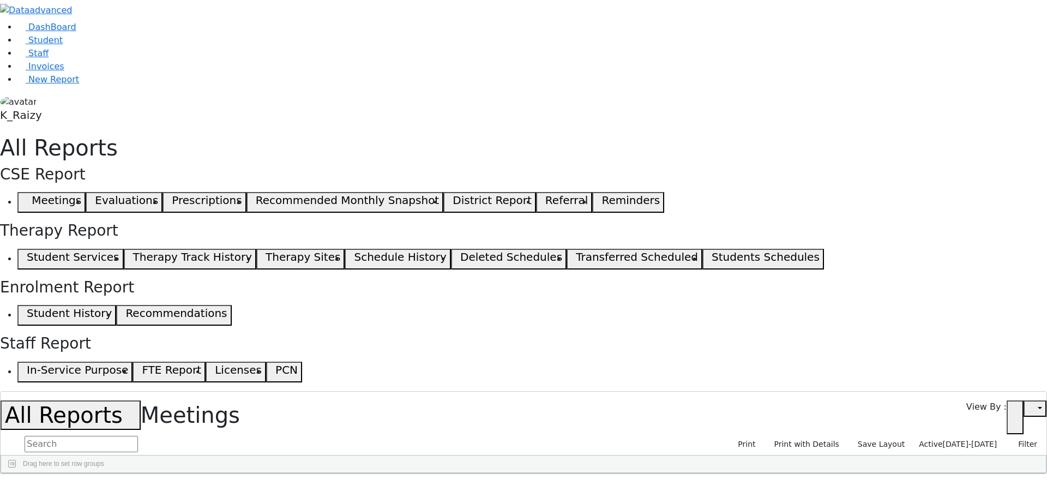
drag, startPoint x: 130, startPoint y: 120, endPoint x: 145, endPoint y: 134, distance: 19.7
drag, startPoint x: 635, startPoint y: 104, endPoint x: 695, endPoint y: 95, distance: 60.6
click at [577, 473] on div at bounding box center [575, 481] width 4 height 17
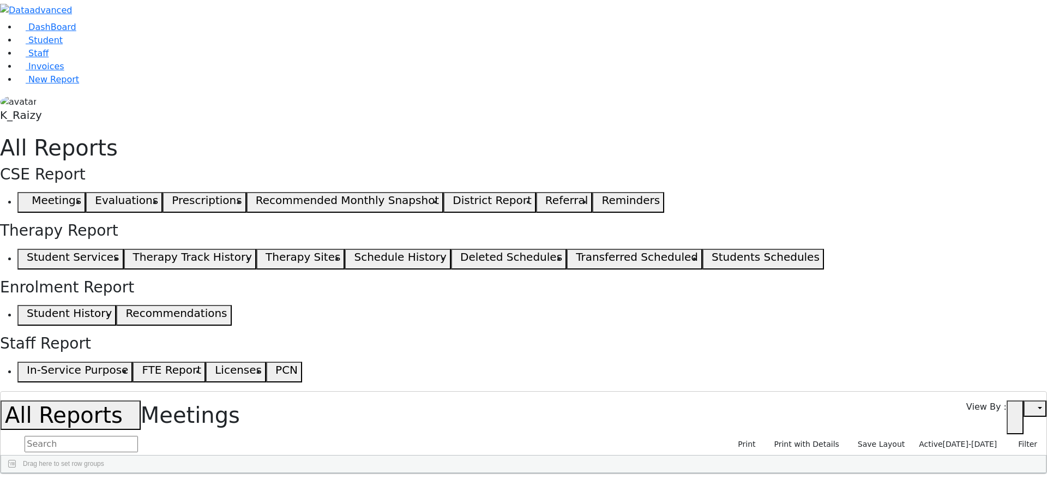
drag, startPoint x: 257, startPoint y: 225, endPoint x: 251, endPoint y: 195, distance: 30.7
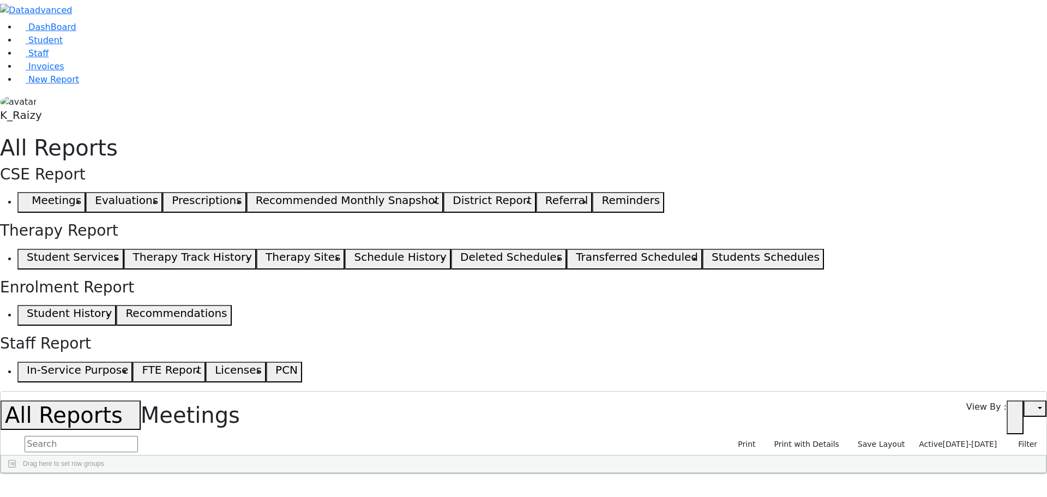
drag, startPoint x: 254, startPoint y: 146, endPoint x: 261, endPoint y: 118, distance: 28.6
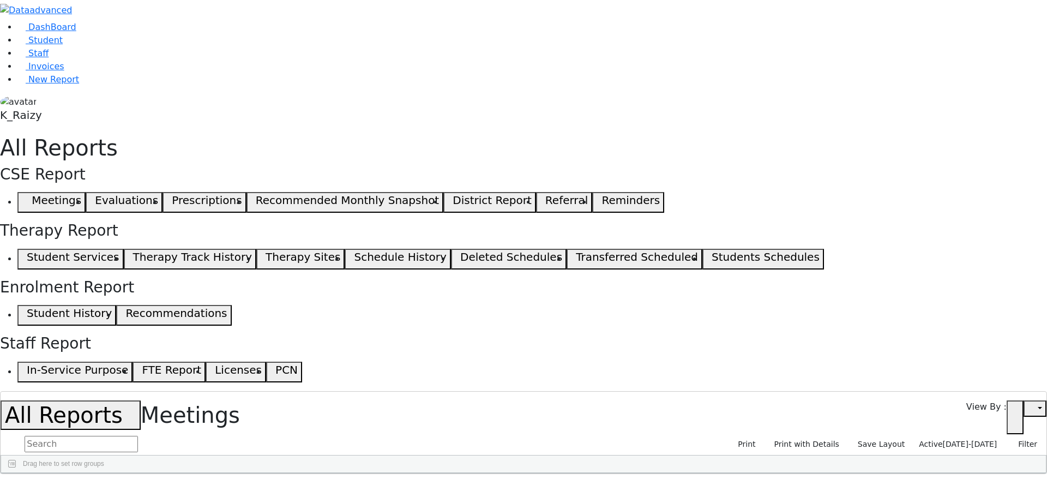
click at [144, 491] on div "[PERSON_NAME]" at bounding box center [121, 498] width 46 height 15
checkbox input "true"
click at [11, 483] on icon "button" at bounding box center [8, 486] width 6 height 7
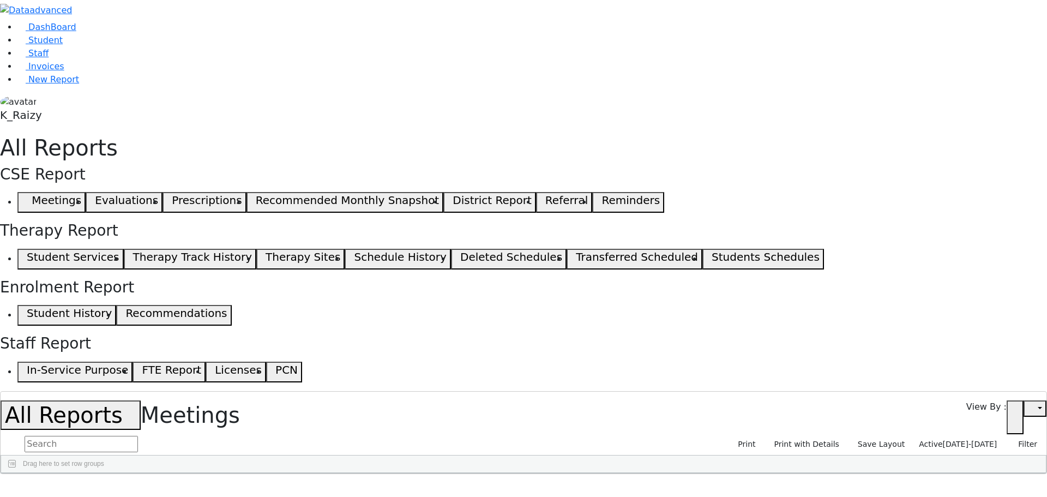
drag, startPoint x: 140, startPoint y: 118, endPoint x: 904, endPoint y: 148, distance: 765.2
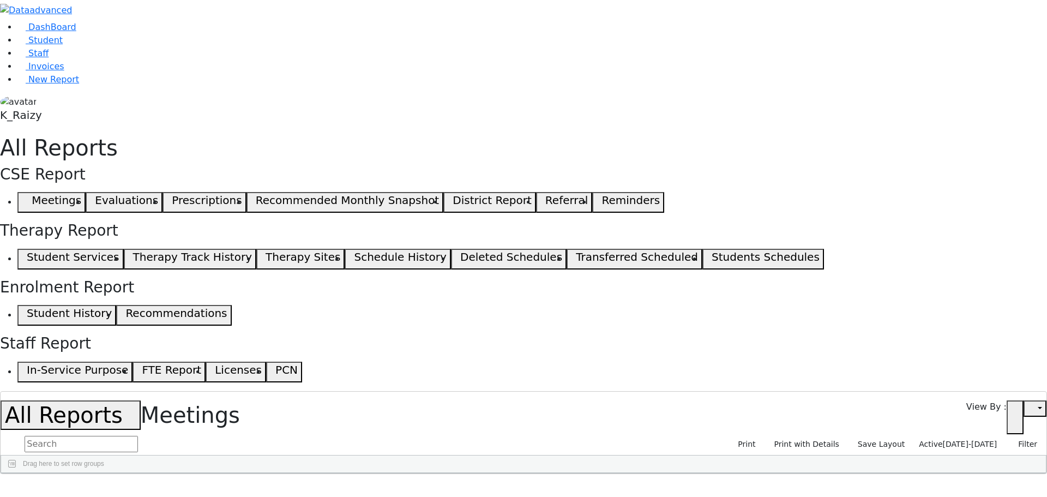
click at [58, 45] on link "Student" at bounding box center [39, 40] width 45 height 10
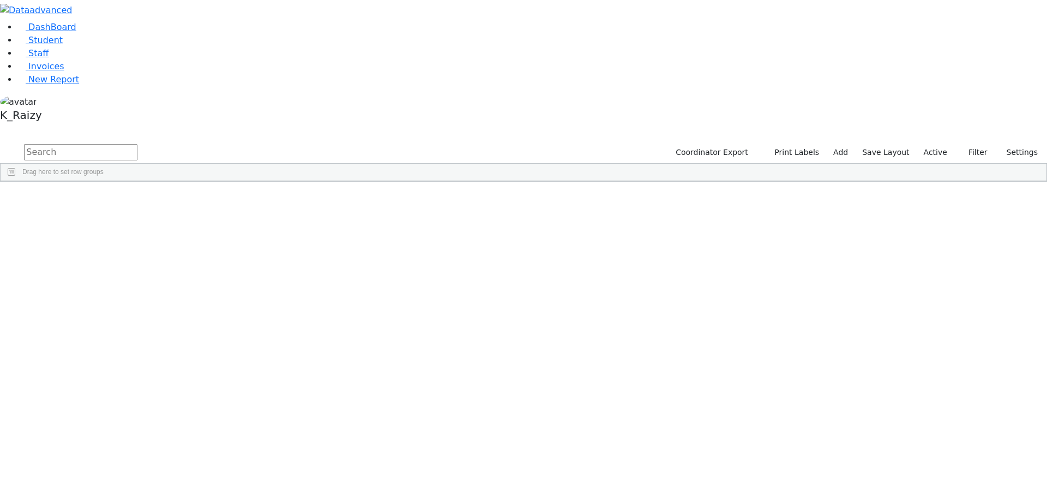
click at [1037, 241] on span "button" at bounding box center [1041, 245] width 9 height 9
click at [963, 366] on span "Program Type" at bounding box center [986, 370] width 93 height 8
click at [947, 434] on div "(Select All)" at bounding box center [956, 438] width 31 height 8
click at [955, 473] on div "Special Class - K12" at bounding box center [969, 477] width 57 height 8
click at [952, 486] on div "Special Class/ BOCES Pinesbridge" at bounding box center [992, 490] width 103 height 8
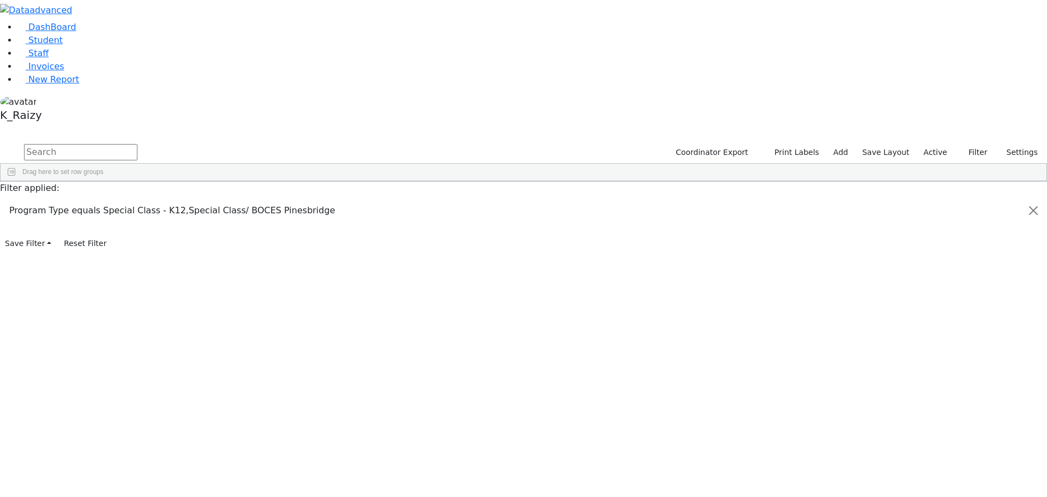
click at [957, 496] on div "Special Class/Center for Discovery" at bounding box center [991, 503] width 101 height 8
click at [964, 458] on div "Special Class/Homebound" at bounding box center [979, 462] width 77 height 8
click at [948, 258] on span "DOB" at bounding box center [986, 262] width 93 height 8
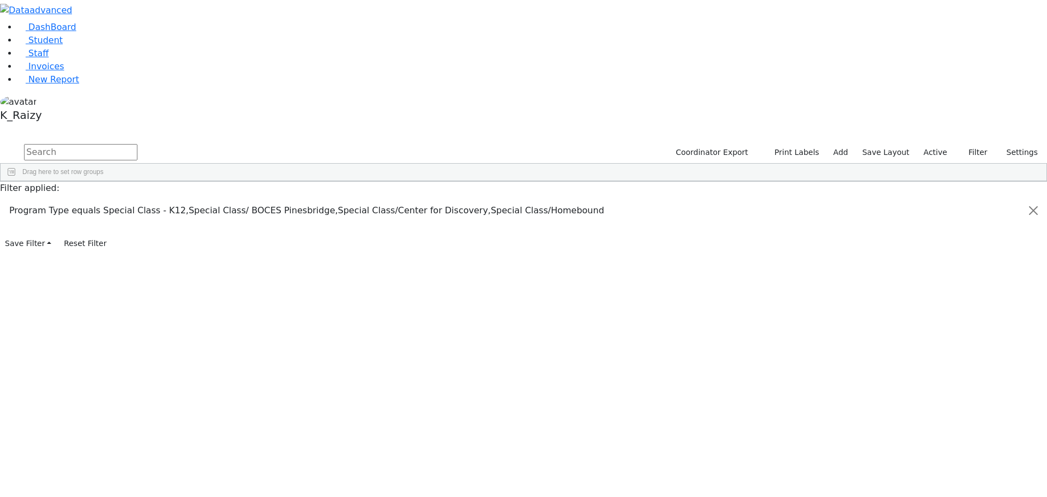
click at [943, 280] on div "Equals" at bounding box center [977, 284] width 88 height 8
click at [819, 346] on span "In range" at bounding box center [807, 350] width 24 height 8
click at [930, 293] on input "date" at bounding box center [981, 298] width 102 height 10
type input "2016-09-01"
click at [930, 305] on input "date" at bounding box center [981, 310] width 102 height 10
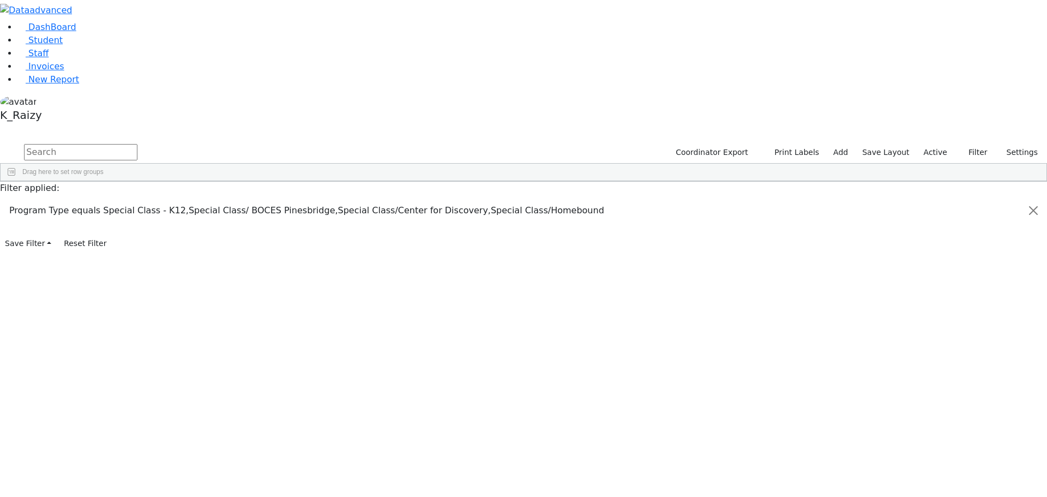
type input "2017-08-31"
click at [424, 423] on span "Excel Export (.xlsx)‎" at bounding box center [391, 430] width 65 height 15
drag, startPoint x: 955, startPoint y: 193, endPoint x: 962, endPoint y: 193, distance: 7.1
click at [955, 293] on input "2016-09-01" at bounding box center [981, 298] width 102 height 10
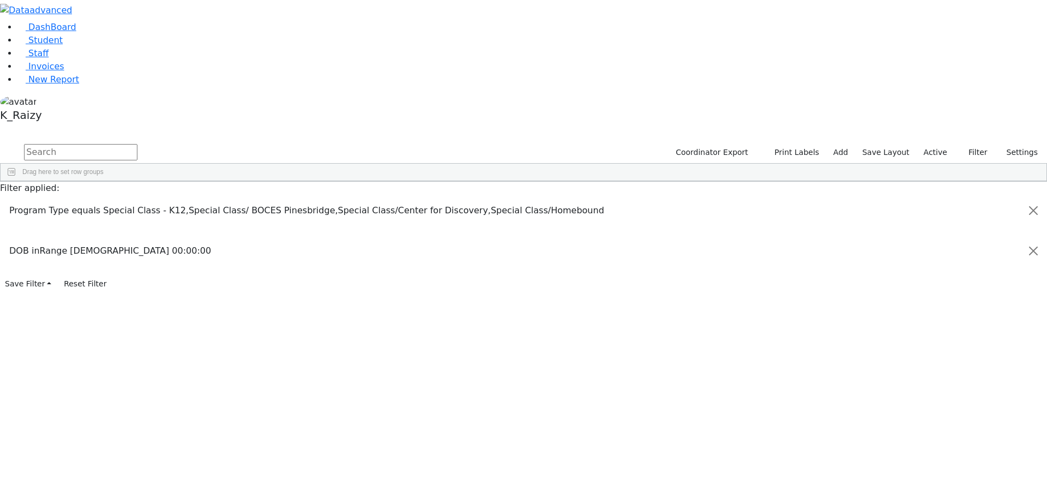
click at [962, 293] on input "2016-09-01" at bounding box center [981, 298] width 102 height 10
click at [955, 293] on input "2016-09-01" at bounding box center [981, 298] width 102 height 10
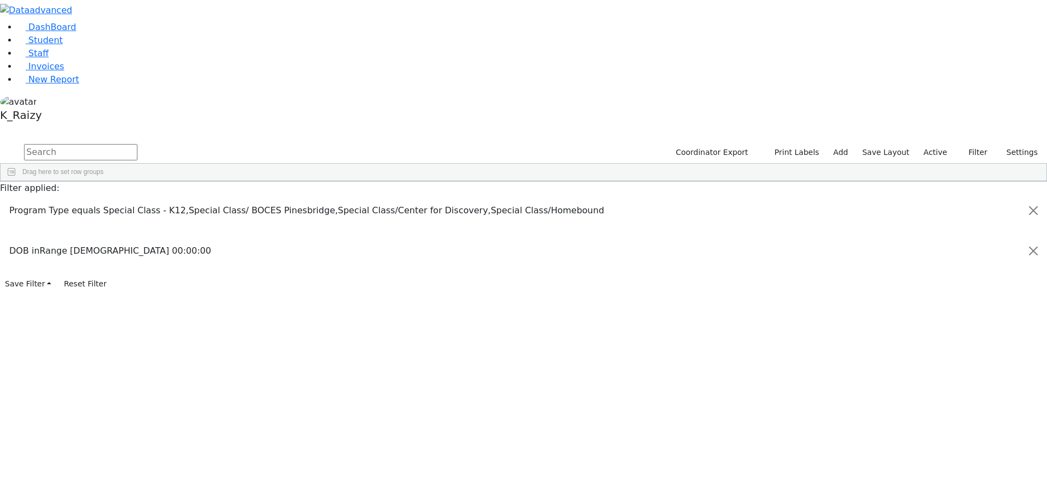
type input "20015-09-01"
click at [953, 305] on input "2017-08-31" at bounding box center [981, 310] width 102 height 10
type input "2016-08-31"
click at [952, 293] on input "20015-09-01" at bounding box center [981, 298] width 102 height 10
click at [428, 291] on div "6510248 Gross Tovya 02/07/2016 Kramer Bluma ML Special Class - K12 Yorktown Cen…" at bounding box center [463, 245] width 925 height 92
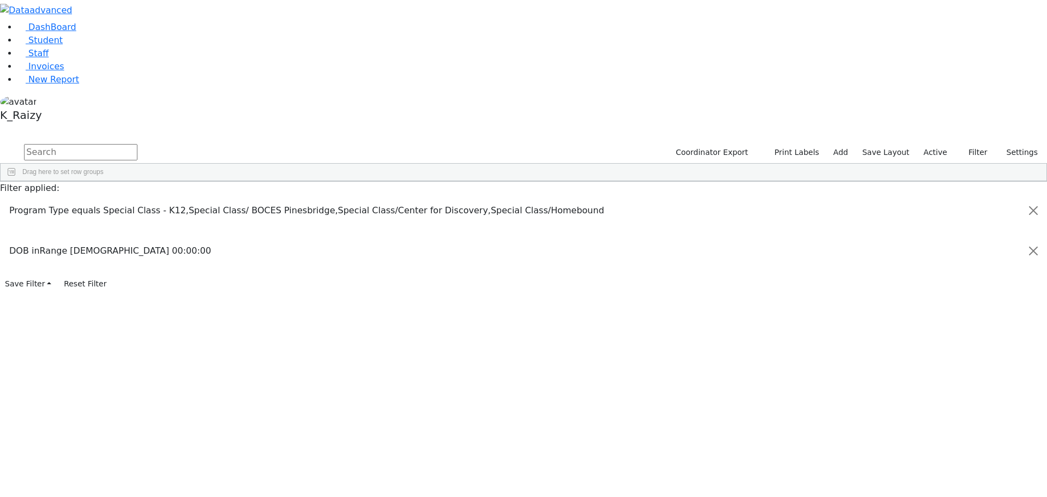
click at [474, 306] on span "Excel Export (.xlsx)‎" at bounding box center [441, 313] width 65 height 15
click at [954, 293] on input "2015-09-01" at bounding box center [981, 298] width 102 height 10
type input "2014-09-01"
click at [954, 305] on input "2016-08-31" at bounding box center [981, 310] width 102 height 10
type input "2015-08-31"
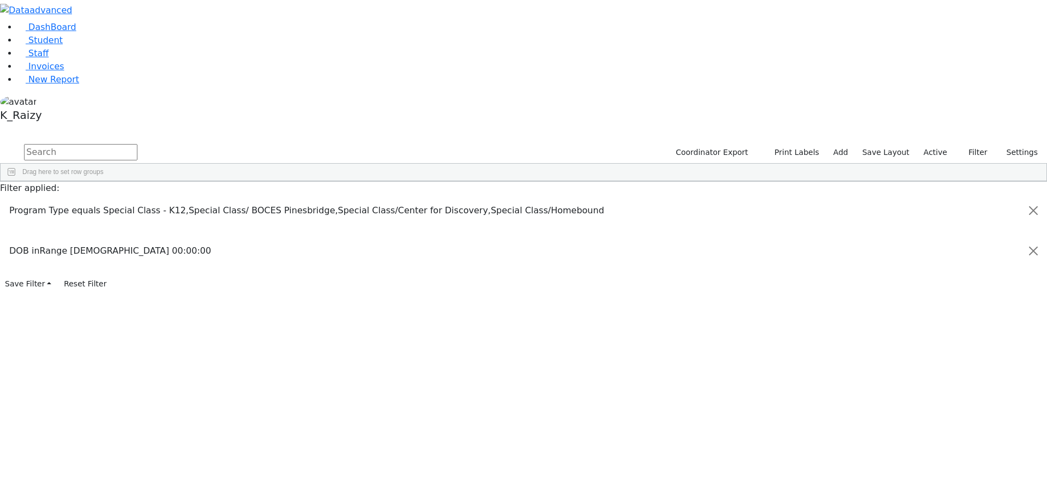
click at [423, 300] on span "Excel Export (.xlsx)‎" at bounding box center [390, 307] width 65 height 15
click at [954, 293] on input "2014-09-01" at bounding box center [981, 298] width 102 height 10
type input "2013-09-01"
click at [957, 305] on input "2015-08-31" at bounding box center [981, 310] width 102 height 10
type input "2014-08-31"
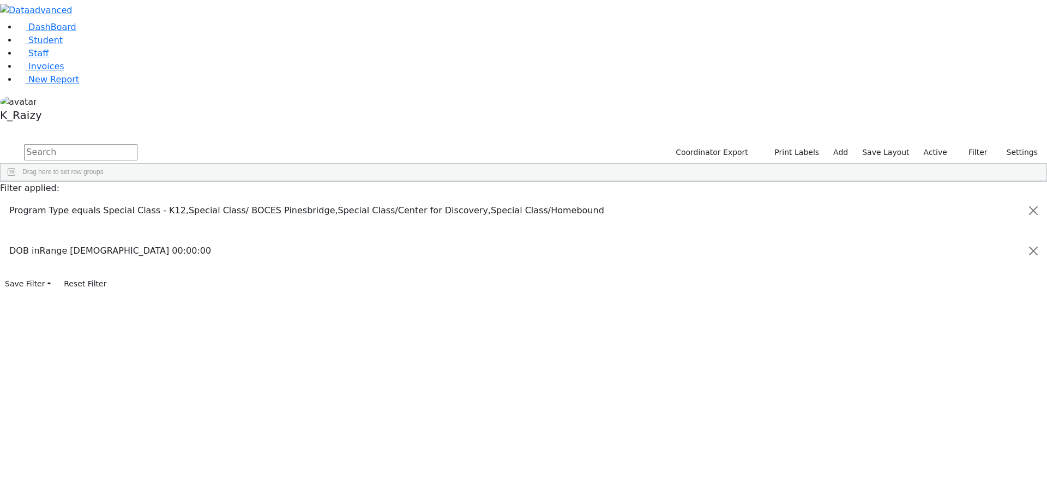
click at [767, 333] on div "6507112 Friedrich Toby 09/03/2013 Kaganoff, Sara ML Special Class - K12 Kiryas …" at bounding box center [463, 290] width 925 height 183
click at [444, 283] on span "Excel Export (.xlsx)‎" at bounding box center [412, 290] width 65 height 15
drag, startPoint x: 948, startPoint y: 194, endPoint x: 953, endPoint y: 201, distance: 8.6
click at [948, 293] on input "2013-09-01" at bounding box center [981, 298] width 102 height 10
type input "2012-09-01"
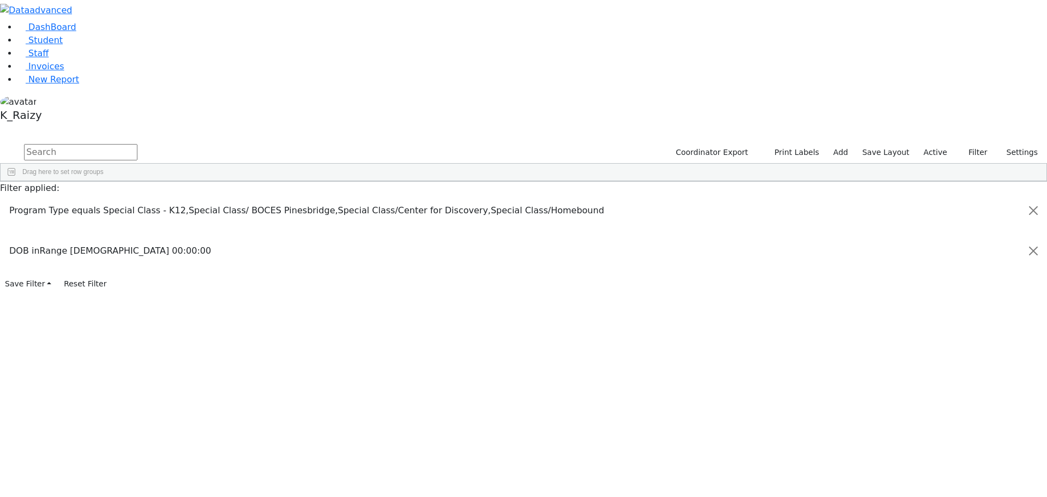
click at [951, 305] on input "2014-08-31" at bounding box center [981, 310] width 102 height 10
type input "2013-08-31"
click at [368, 351] on span "Excel Export (.xlsx)‎" at bounding box center [335, 358] width 65 height 15
click at [952, 293] on input "[DATE]" at bounding box center [981, 298] width 102 height 10
type input "[DATE]"
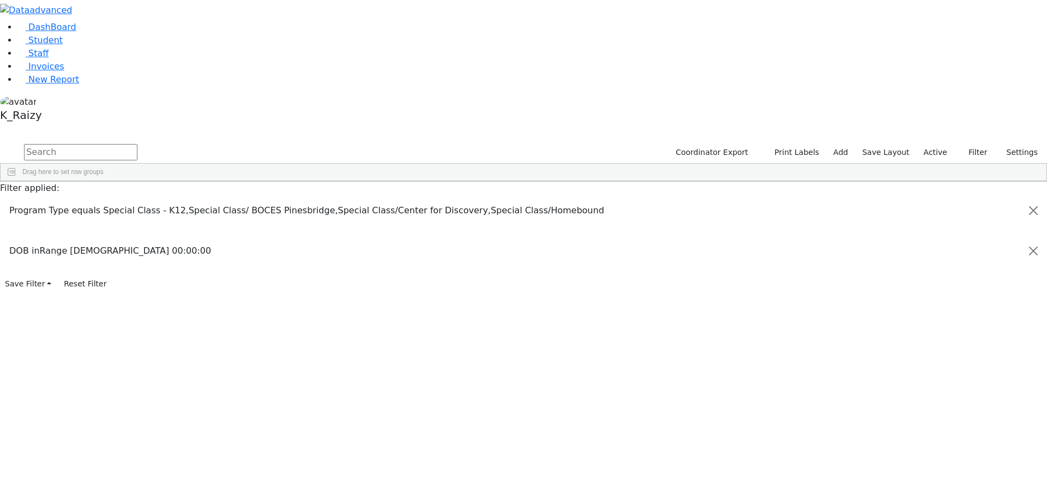
click at [949, 305] on input "[DATE]" at bounding box center [981, 310] width 102 height 10
type input "[DATE]"
click at [420, 371] on span "Excel Export (.xlsx)‎" at bounding box center [388, 378] width 65 height 15
click at [63, 45] on link "Student" at bounding box center [39, 40] width 45 height 10
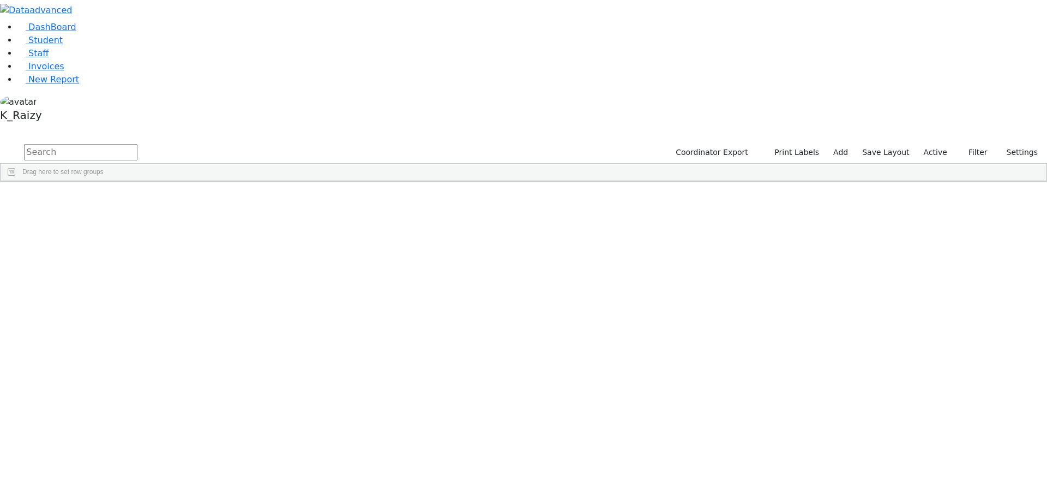
click at [137, 144] on input "text" at bounding box center [80, 152] width 113 height 16
type input "fried"
click at [190, 413] on div "Shalom" at bounding box center [158, 420] width 64 height 15
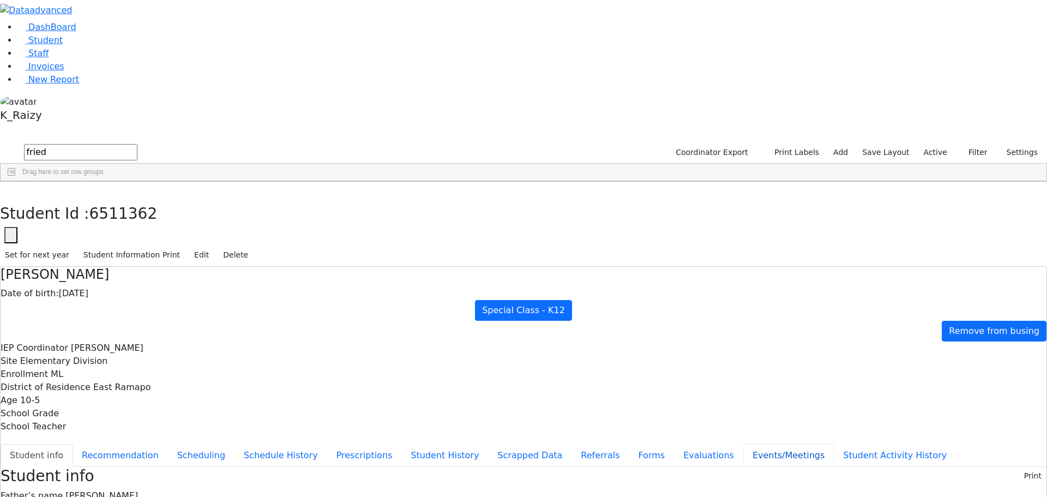
click at [743, 444] on button "Events/Meetings" at bounding box center [788, 455] width 91 height 23
click at [1013, 467] on button "New" at bounding box center [1030, 475] width 34 height 17
type input "[DATE]"
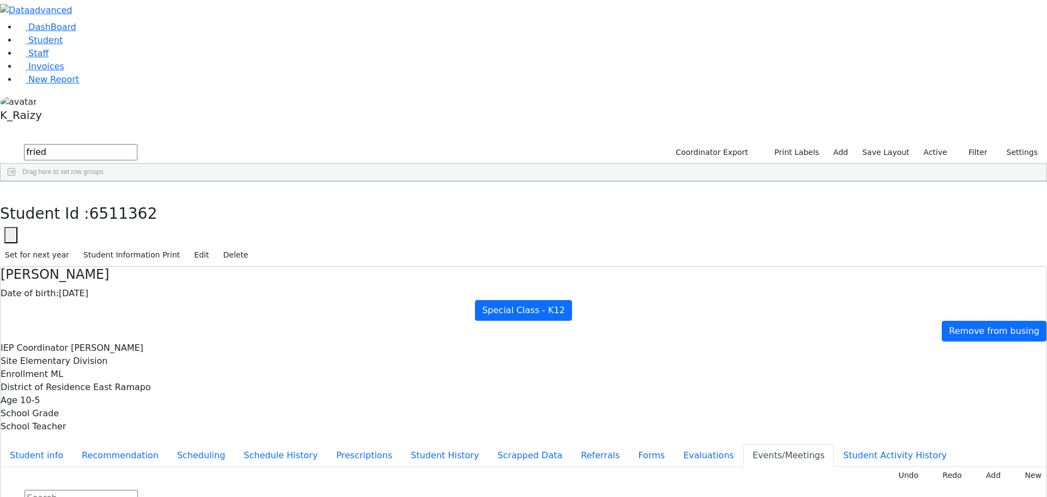
click at [73, 444] on button "Student info" at bounding box center [37, 455] width 72 height 23
click at [63, 45] on link "Student" at bounding box center [39, 40] width 45 height 10
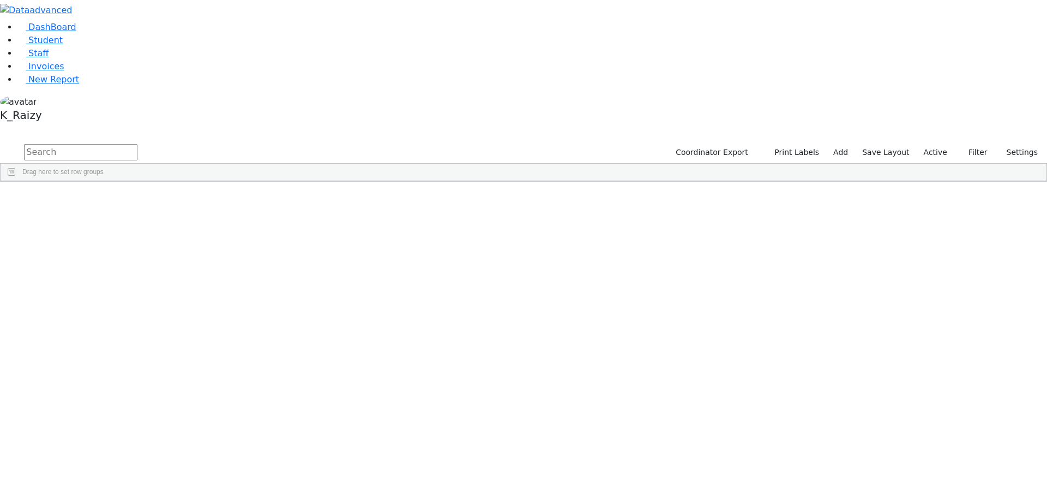
click at [1037, 205] on span "Columns" at bounding box center [1041, 218] width 8 height 26
click at [1037, 241] on span "button" at bounding box center [1041, 245] width 9 height 9
click at [954, 366] on span "Program Type" at bounding box center [986, 370] width 93 height 8
click at [952, 431] on div "(Select All)" at bounding box center [981, 437] width 102 height 13
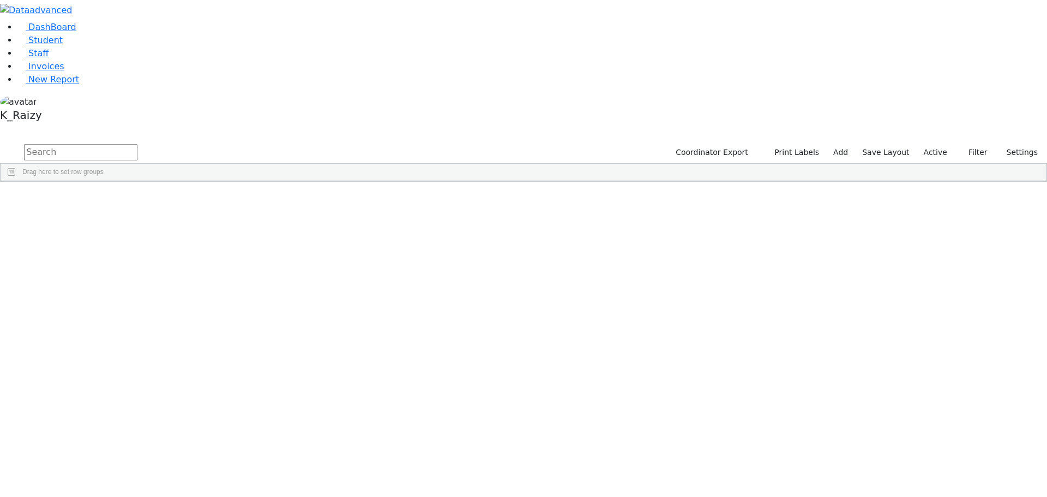
click at [948, 434] on div "(Select All)" at bounding box center [956, 438] width 31 height 8
click at [967, 473] on div "Special Class - K12" at bounding box center [969, 477] width 57 height 8
click at [957, 486] on div "Special Class/ BOCES Pinesbridge" at bounding box center [992, 490] width 103 height 8
click at [953, 442] on div "Special Class/Center for Discovery" at bounding box center [981, 448] width 102 height 13
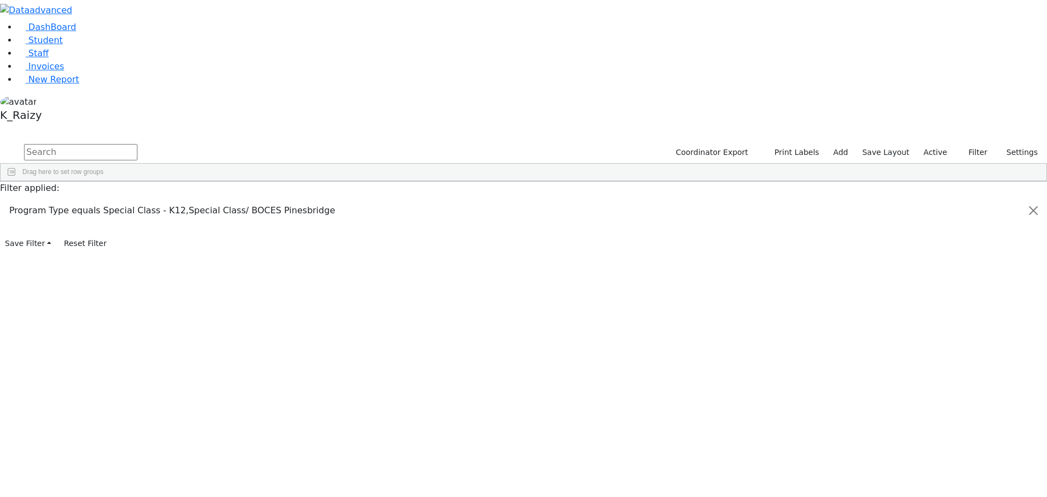
click at [948, 444] on div "Special Class/Center for Discovery" at bounding box center [991, 448] width 101 height 8
click at [947, 458] on div "Special Class/Homebound" at bounding box center [979, 462] width 77 height 8
click at [940, 258] on span "DOB" at bounding box center [986, 262] width 93 height 8
click at [940, 280] on div "Equals" at bounding box center [977, 284] width 88 height 8
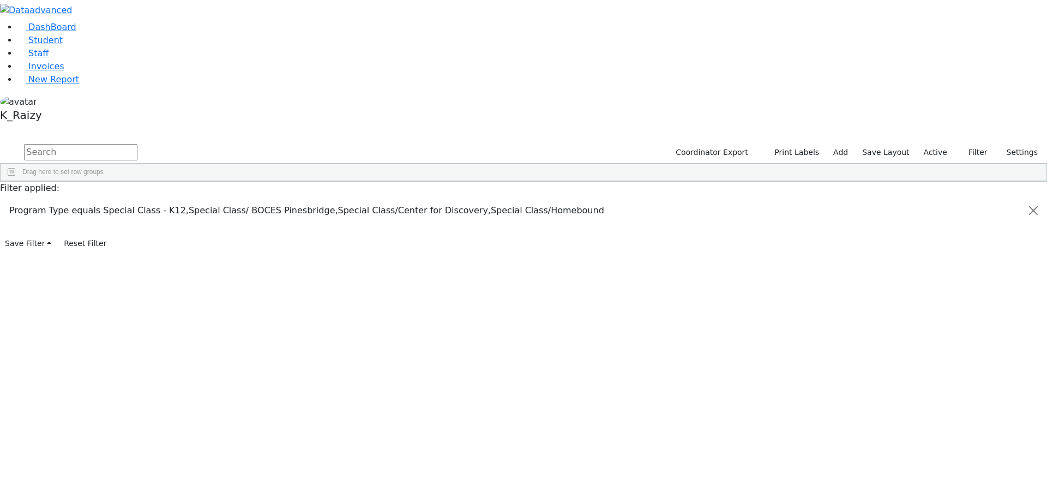
click at [940, 349] on span "IEP Coordinator" at bounding box center [986, 353] width 93 height 8
click at [945, 280] on div "Equals" at bounding box center [977, 284] width 88 height 8
click at [892, 344] on div "In range" at bounding box center [842, 350] width 99 height 13
click at [930, 293] on input "date" at bounding box center [981, 298] width 102 height 10
type input "2007-09-01"
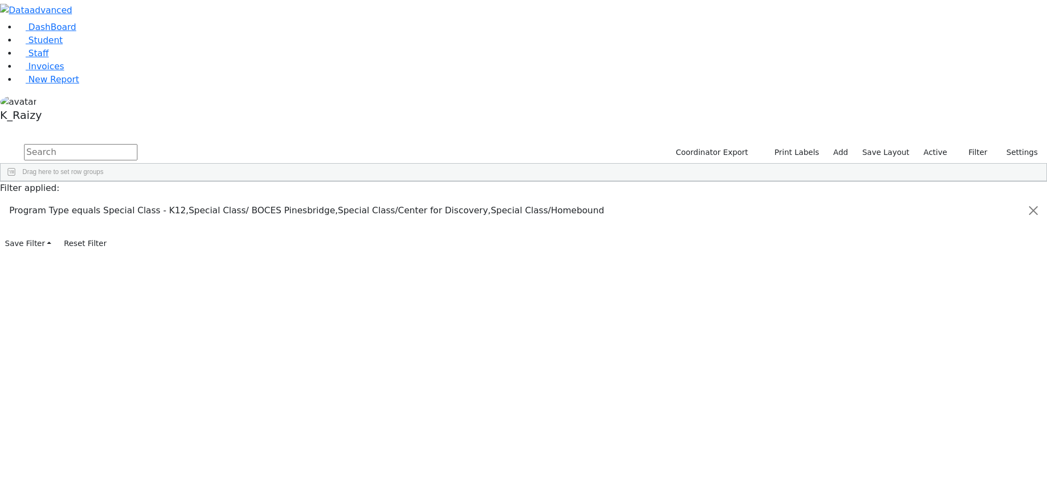
click at [931, 305] on input "date" at bounding box center [981, 310] width 102 height 10
type input "2008-08-31"
click at [390, 299] on div "4368 Gelb Nicha 12/06/2007 Kosowsky, Elana ML Special Class - K12 Kiryas Joel U…" at bounding box center [463, 260] width 925 height 122
click at [576, 311] on span "Excel Export (.xlsx)‎" at bounding box center [543, 318] width 65 height 15
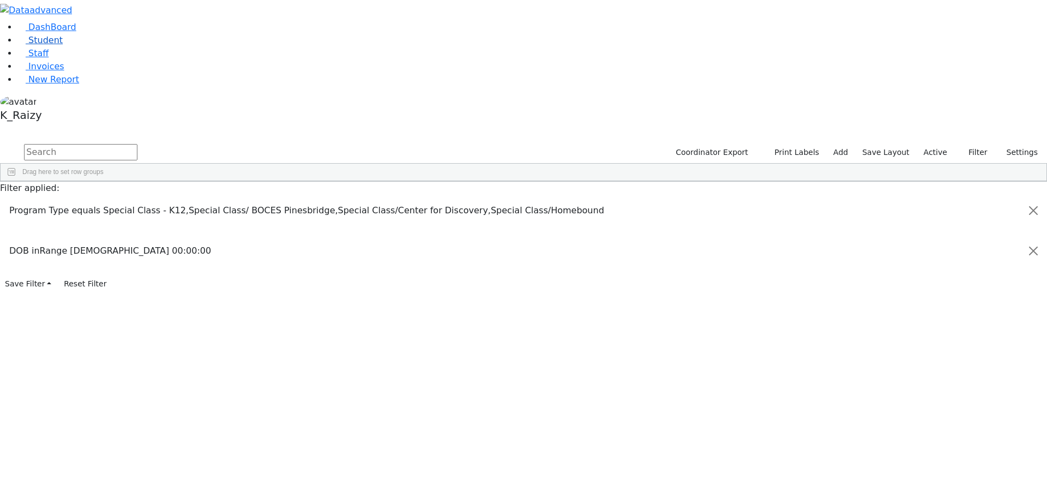
click at [44, 45] on link "Student" at bounding box center [39, 40] width 45 height 10
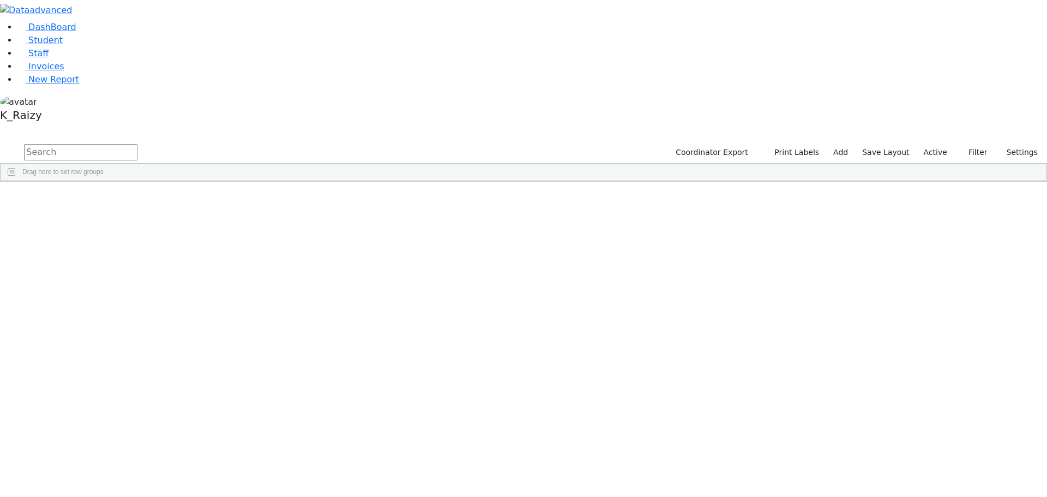
click at [1037, 241] on span "button" at bounding box center [1041, 245] width 9 height 9
click at [960, 366] on span "Program Type" at bounding box center [986, 370] width 93 height 8
click at [947, 434] on div "(Select All)" at bounding box center [956, 438] width 31 height 8
click at [954, 473] on div "Special Class - K12" at bounding box center [969, 477] width 57 height 8
click at [958, 486] on div "Special Class/ BOCES Pinesbridge" at bounding box center [992, 490] width 103 height 8
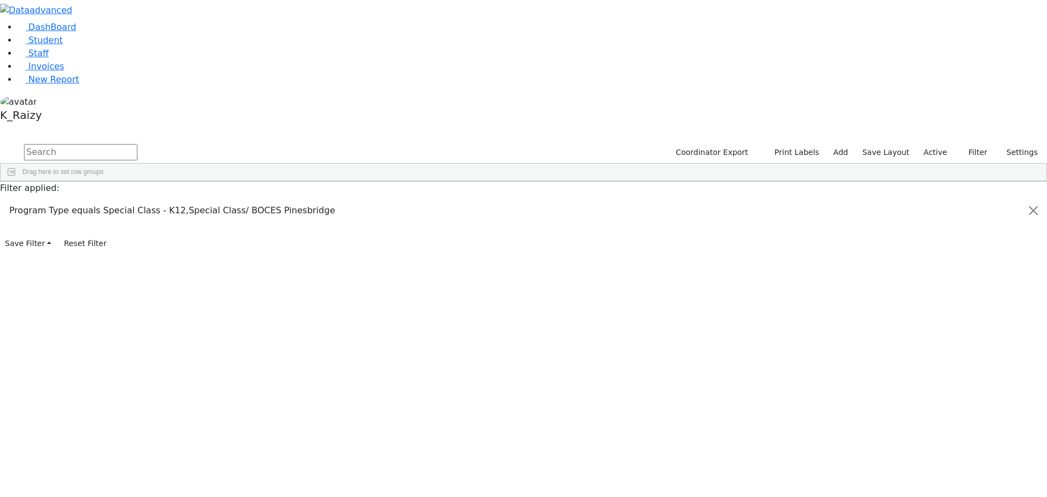
scroll to position [55, 0]
click at [961, 444] on div "Special Class/Center for Discovery" at bounding box center [991, 448] width 101 height 8
click at [970, 458] on div "Special Class/Homebound" at bounding box center [979, 462] width 77 height 8
click at [1035, 190] on button "Columns" at bounding box center [1040, 213] width 11 height 46
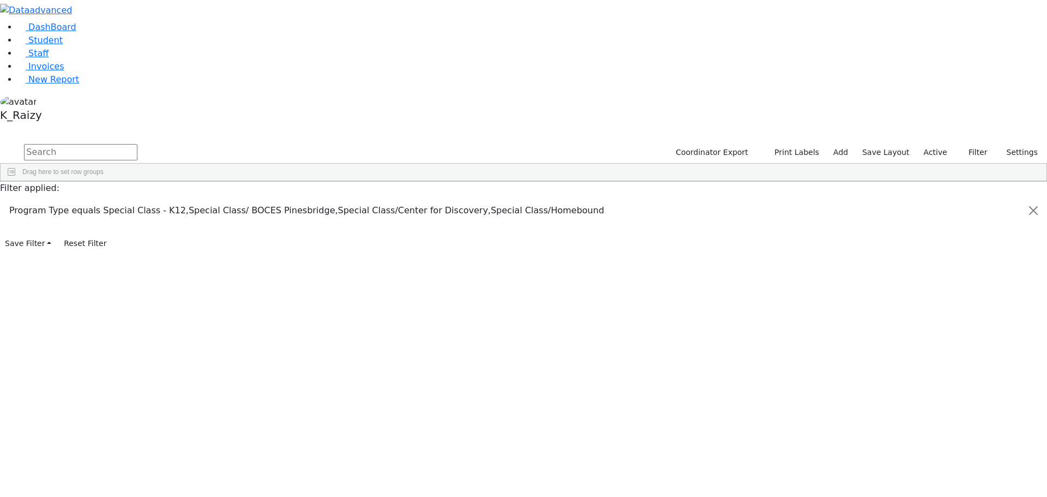
scroll to position [109, 0]
click at [961, 339] on span "Father Name" at bounding box center [973, 343] width 38 height 8
checkbox input "true"
click at [956, 352] on span "Mother Name" at bounding box center [974, 356] width 40 height 8
checkbox input "true"
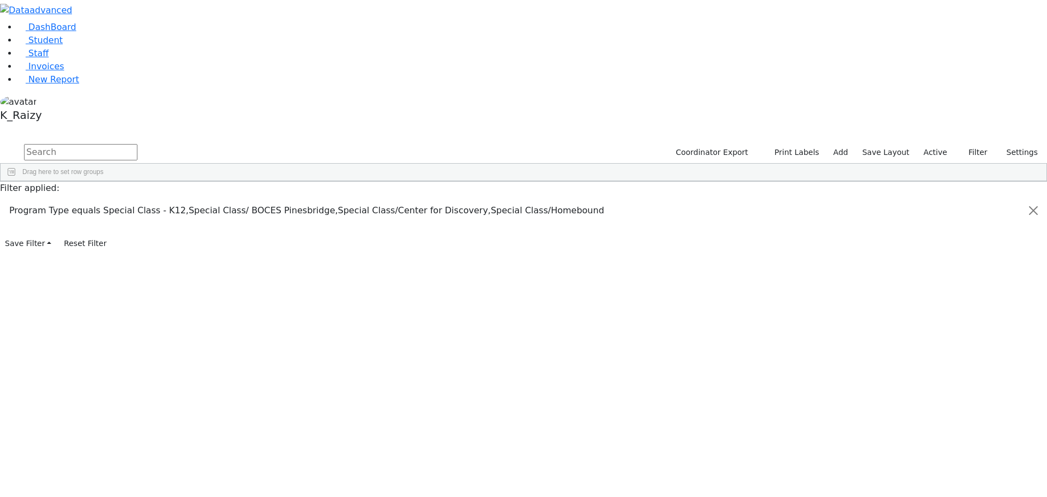
scroll to position [369, 0]
click at [967, 393] on span "ParentFullName" at bounding box center [977, 397] width 47 height 8
checkbox input "true"
click at [786, 181] on div "ParentFullName" at bounding box center [763, 189] width 46 height 17
drag, startPoint x: 867, startPoint y: 82, endPoint x: 808, endPoint y: 85, distance: 58.9
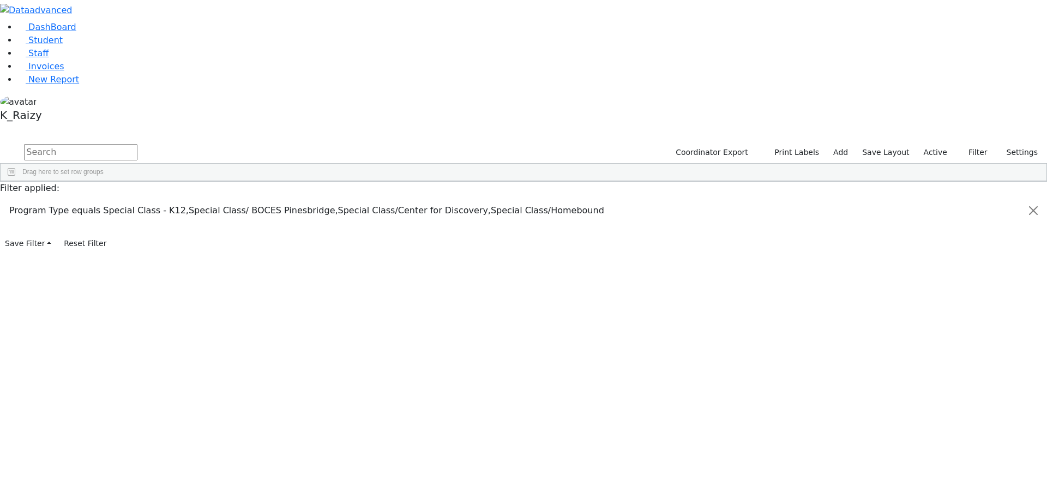
click at [755, 181] on div "Student Id Last Name First Name" at bounding box center [378, 189] width 755 height 17
drag, startPoint x: 882, startPoint y: 83, endPoint x: 947, endPoint y: 81, distance: 65.5
click at [947, 181] on div "Student Id Last Name First Name DOB" at bounding box center [524, 181] width 1046 height 0
drag, startPoint x: 820, startPoint y: 84, endPoint x: 739, endPoint y: 84, distance: 80.7
click at [739, 181] on div "Student Id Last Name First Name" at bounding box center [392, 189] width 782 height 17
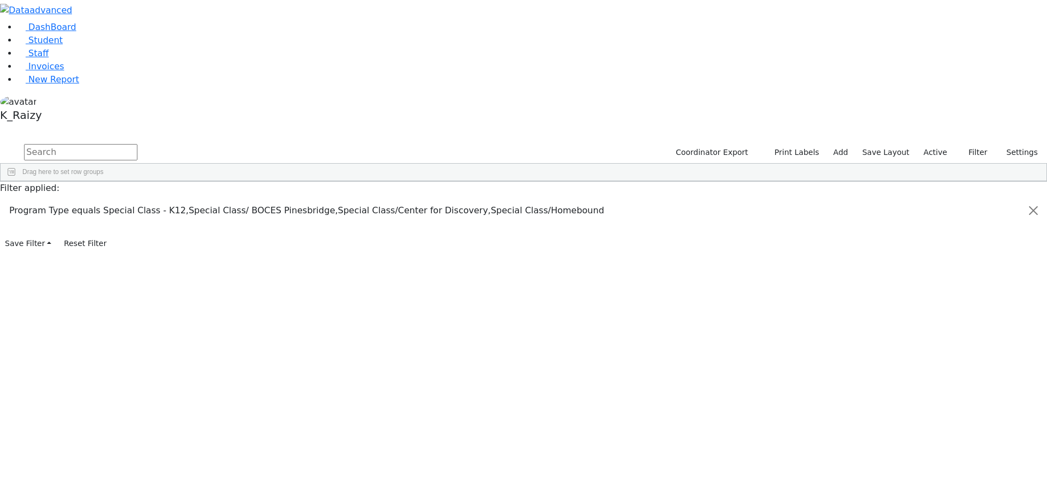
scroll to position [151, 0]
click at [954, 297] on span "Father Name" at bounding box center [973, 301] width 38 height 8
checkbox input "false"
click at [960, 310] on span "Mother Name" at bounding box center [974, 314] width 40 height 8
checkbox input "false"
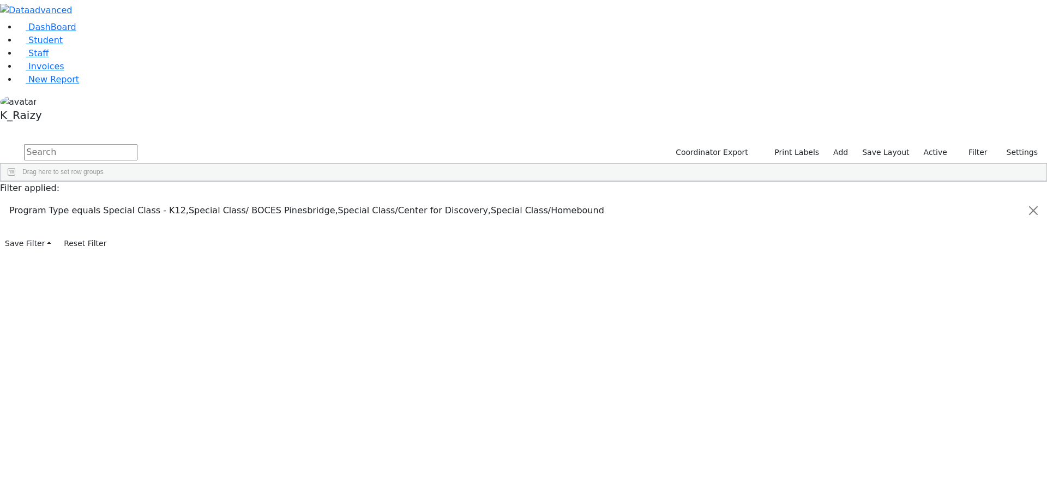
scroll to position [260, 0]
click at [930, 344] on input "CSE Secretary column toggle visibility (visible)" at bounding box center [934, 348] width 9 height 9
checkbox input "false"
click at [930, 410] on input "Services column toggle visibility (visible)" at bounding box center [934, 414] width 9 height 9
checkbox input "false"
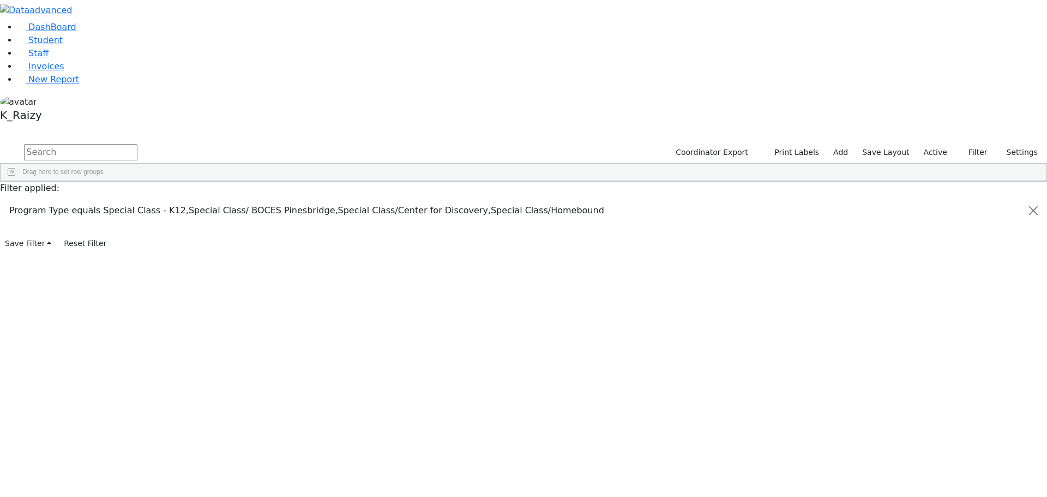
scroll to position [369, 0]
click at [930, 314] on input "Schedules column toggle visibility (visible)" at bounding box center [934, 318] width 9 height 9
checkbox input "false"
click at [930, 327] on input "Meetings column toggle visibility (visible)" at bounding box center [934, 331] width 9 height 9
checkbox input "false"
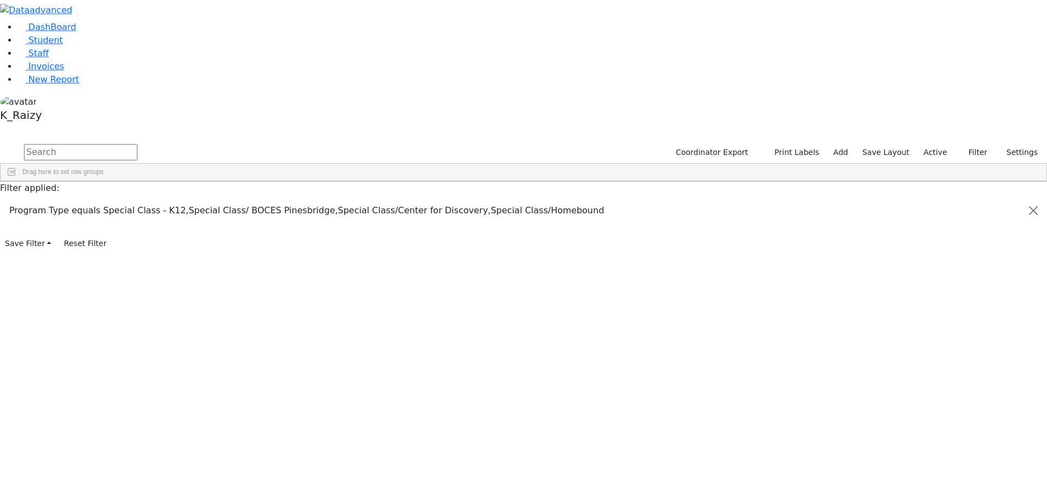
click at [930, 340] on input "Sibling column toggle visibility (visible)" at bounding box center [934, 344] width 9 height 9
checkbox input "false"
click at [1037, 241] on span "button" at bounding box center [1041, 245] width 9 height 9
click at [943, 258] on span "DOB" at bounding box center [986, 262] width 93 height 8
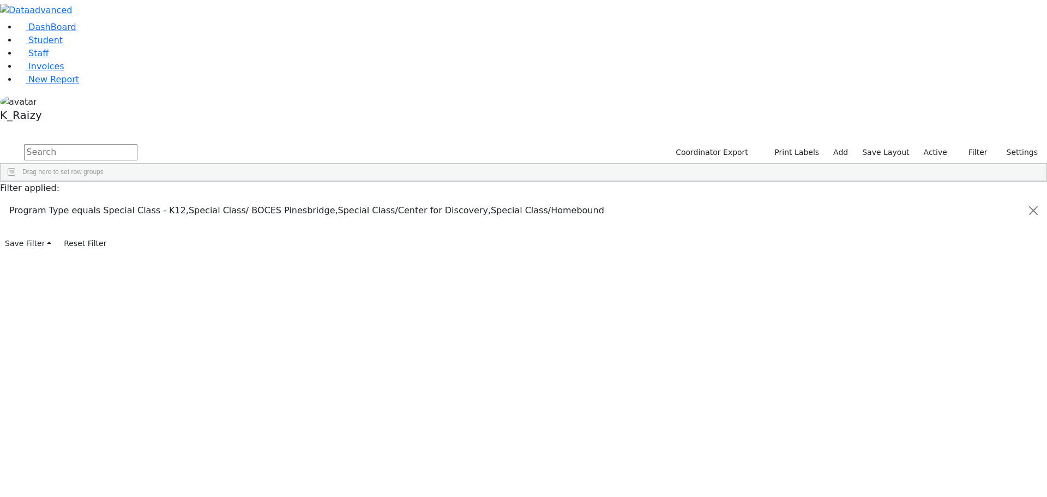
click at [959, 280] on div "Equals" at bounding box center [977, 284] width 88 height 8
click at [832, 307] on span "Greater than" at bounding box center [813, 311] width 37 height 8
click at [933, 293] on input "date" at bounding box center [981, 298] width 102 height 10
type input "2019-08-31"
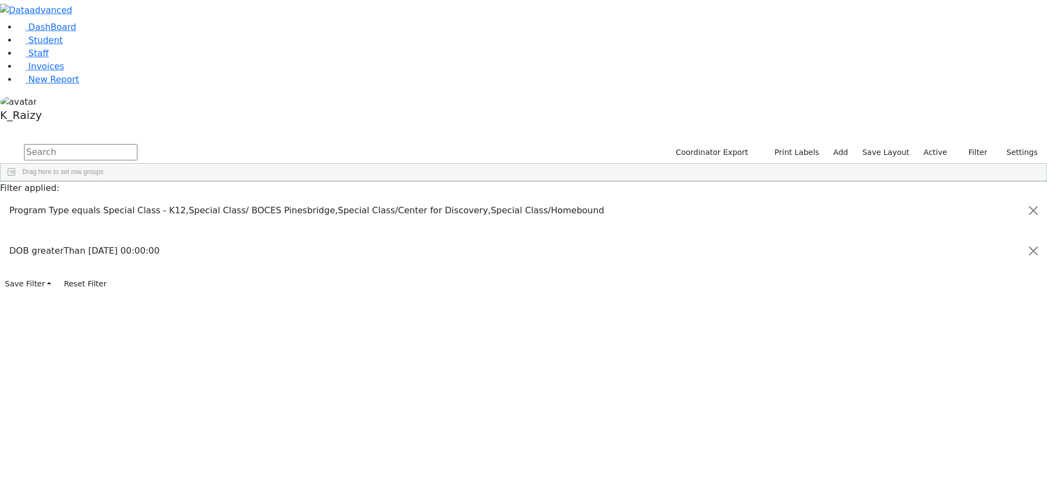
click at [249, 327] on span "Export" at bounding box center [211, 334] width 75 height 15
click at [352, 345] on span "Excel Export (.xlsx)‎" at bounding box center [319, 352] width 65 height 15
click at [995, 280] on div "Greater than" at bounding box center [977, 284] width 88 height 8
click at [892, 344] on div "In range" at bounding box center [842, 350] width 99 height 13
click at [931, 293] on input "2019-08-31" at bounding box center [981, 298] width 102 height 10
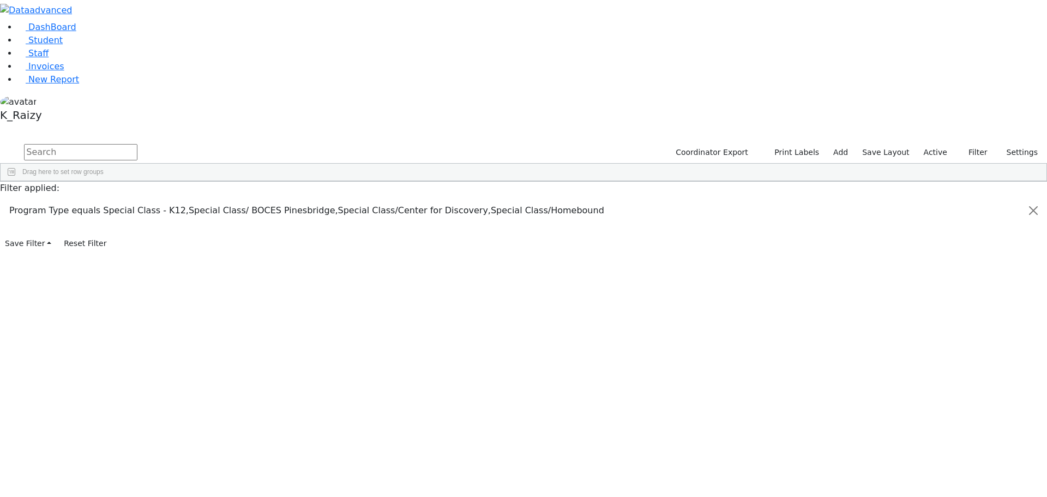
click at [934, 305] on input "date" at bounding box center [981, 310] width 102 height 10
click at [951, 293] on input "2013-09-01" at bounding box center [981, 298] width 102 height 10
type input "2018-09-01"
click at [930, 305] on input "date" at bounding box center [981, 310] width 102 height 10
type input "2019-08-31"
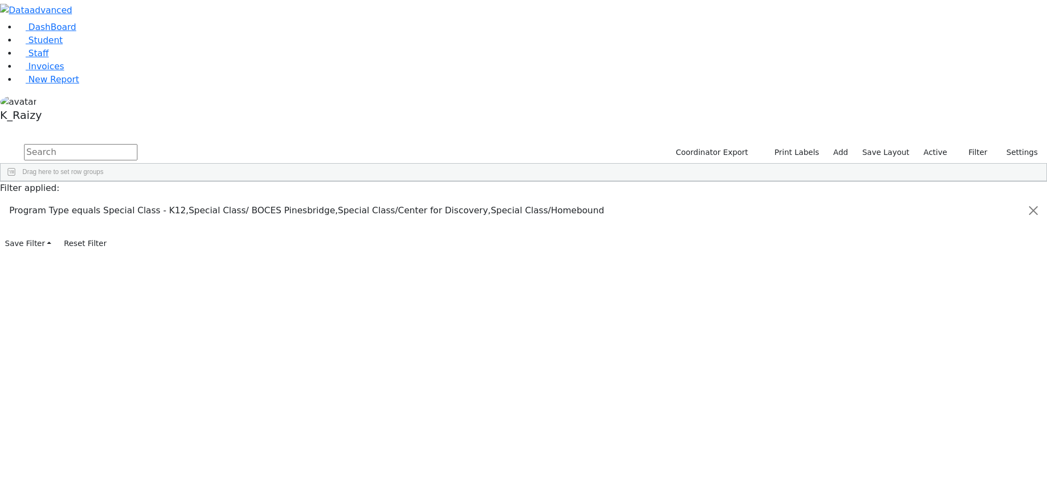
scroll to position [0, 0]
click at [336, 304] on span "Excel Export (.xlsx)‎" at bounding box center [303, 311] width 65 height 15
click at [958, 293] on input "2018-09-01" at bounding box center [981, 298] width 102 height 10
click at [951, 293] on input "2018-09-01" at bounding box center [981, 298] width 102 height 10
type input "2017-09-01"
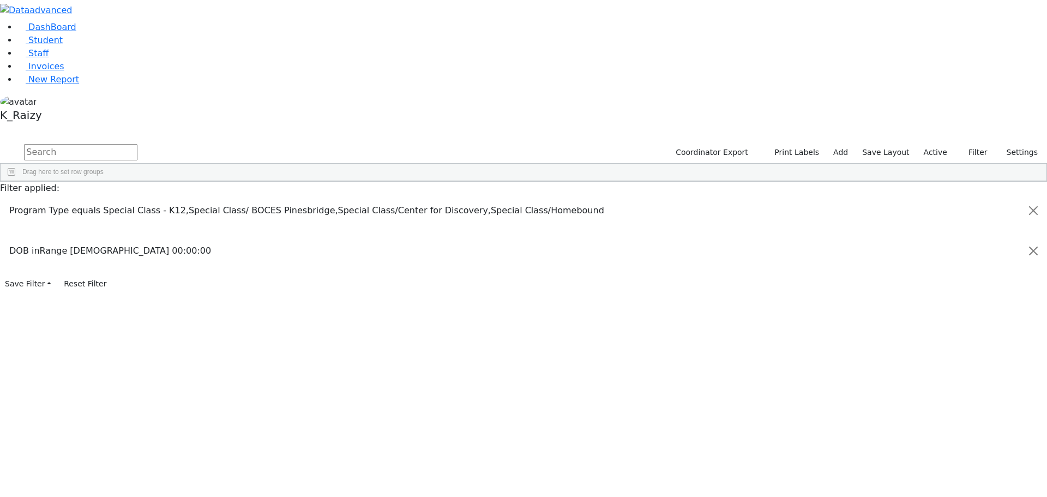
click at [954, 305] on input "2019-08-31" at bounding box center [981, 310] width 102 height 10
type input "2018-08-31"
click at [490, 403] on span "Excel Export (.xlsx)‎" at bounding box center [457, 410] width 65 height 15
click at [951, 293] on input "2017-09-01" at bounding box center [981, 298] width 102 height 10
type input "2016-09-01"
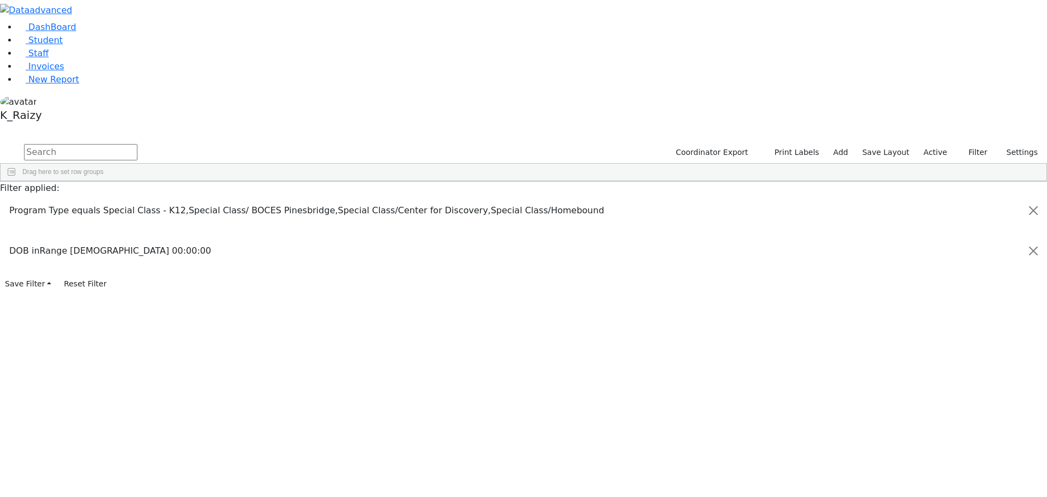
click at [949, 305] on input "2018-08-31" at bounding box center [981, 310] width 102 height 10
type input "2017-08-31"
click at [276, 456] on span "Excel Export (.xlsx)‎" at bounding box center [243, 463] width 65 height 15
click at [953, 293] on input "2016-09-01" at bounding box center [981, 298] width 102 height 10
type input "2015-09-01"
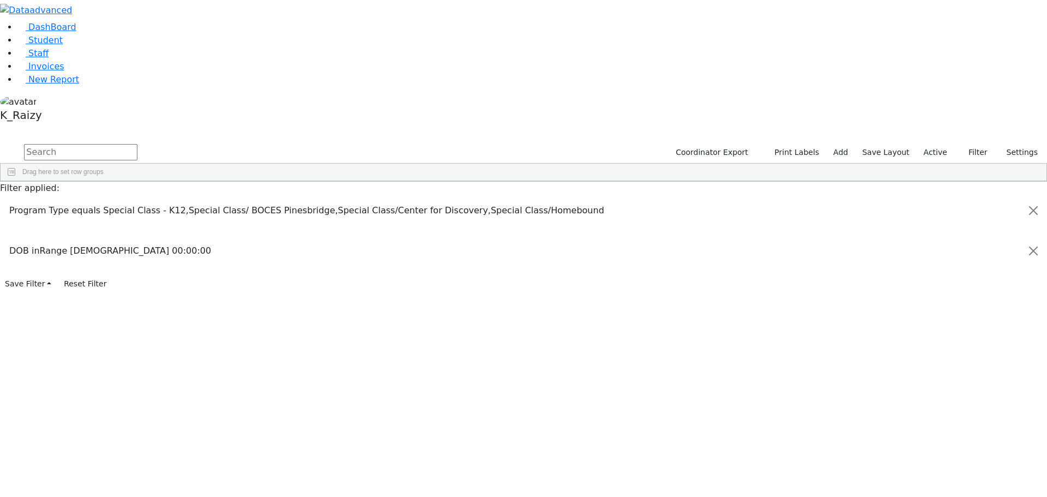
click at [957, 305] on input "2017-08-31" at bounding box center [981, 310] width 102 height 10
type input "2016-08-31"
drag, startPoint x: 447, startPoint y: 127, endPoint x: 441, endPoint y: 129, distance: 5.7
click at [504, 302] on span "Excel Export (.xlsx)‎" at bounding box center [472, 309] width 65 height 15
click at [946, 293] on input "2015-09-01" at bounding box center [981, 298] width 102 height 10
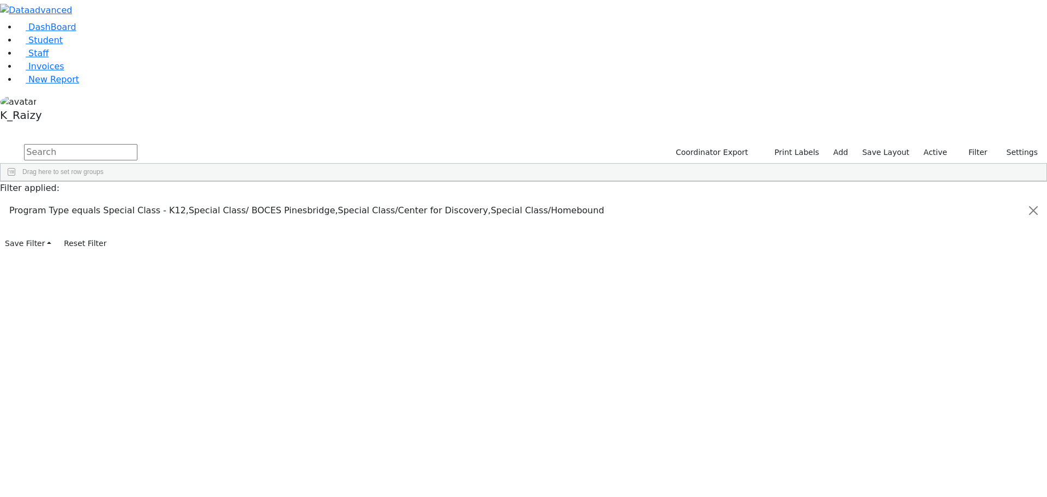
type input "2014-09-01"
click at [953, 305] on input "2016-08-31" at bounding box center [981, 310] width 102 height 10
type input "2015-08-31"
click at [466, 321] on span "Excel Export (.xlsx)‎" at bounding box center [433, 328] width 65 height 15
click at [951, 293] on input "2014-09-01" at bounding box center [981, 298] width 102 height 10
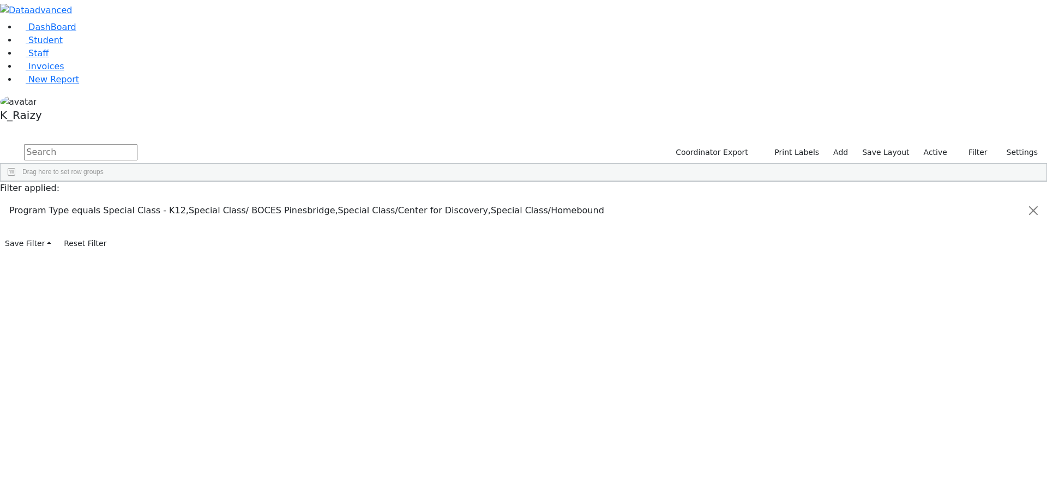
type input "2013-09-01"
click at [949, 305] on input "2015-08-31" at bounding box center [981, 310] width 102 height 10
type input "2014-08-31"
click at [407, 372] on span "Excel Export (.xlsx)‎" at bounding box center [374, 379] width 65 height 15
drag, startPoint x: 956, startPoint y: 191, endPoint x: 964, endPoint y: 194, distance: 8.1
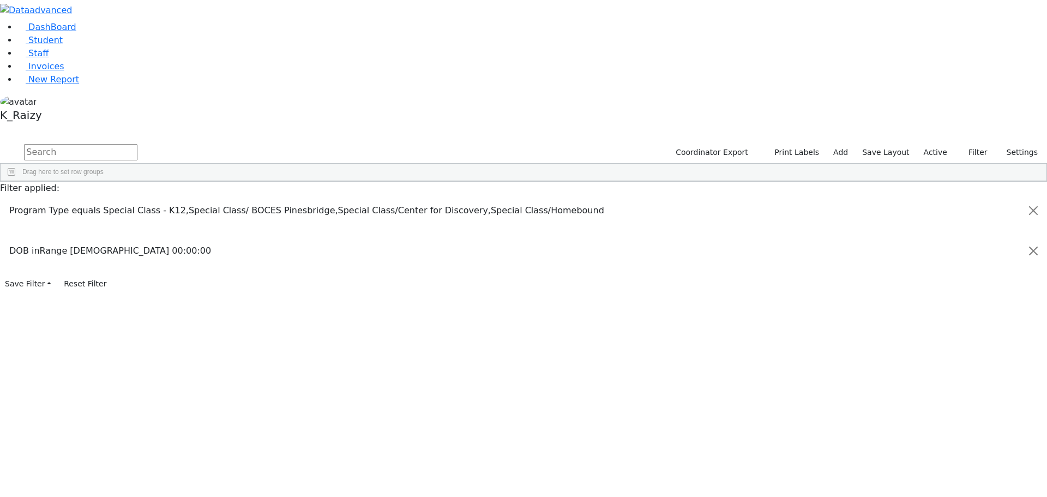
click at [956, 293] on input "2013-09-01" at bounding box center [981, 298] width 102 height 10
type input "2012-09-01"
click at [959, 305] on input "2014-08-31" at bounding box center [981, 310] width 102 height 10
click at [953, 305] on input "2014-08-31" at bounding box center [981, 310] width 102 height 10
type input "2013-08-31"
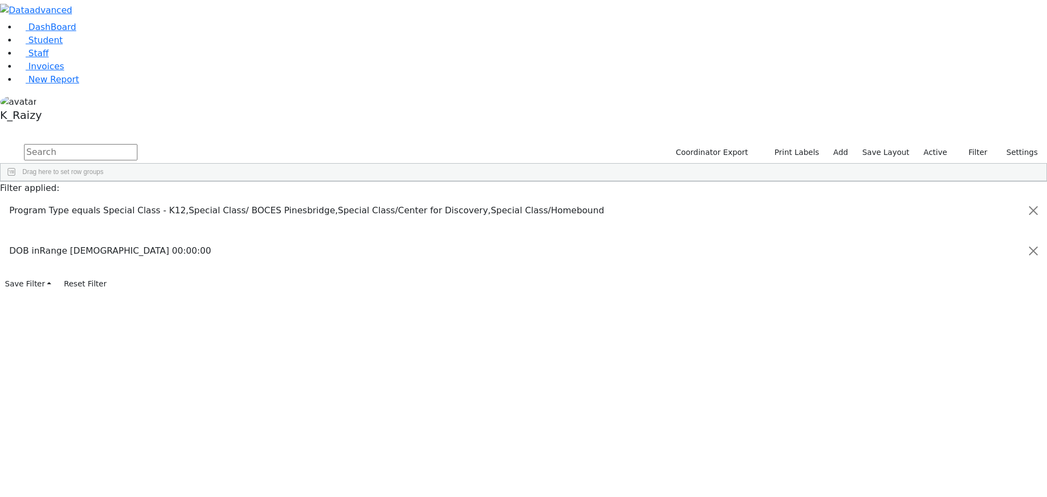
click at [488, 316] on span "Excel Export (.xlsx)‎" at bounding box center [455, 323] width 65 height 15
click at [953, 293] on input "2012-09-01" at bounding box center [981, 298] width 102 height 10
type input "2011-09-01"
click at [952, 305] on input "2013-08-31" at bounding box center [981, 310] width 102 height 10
type input "2012-08-31"
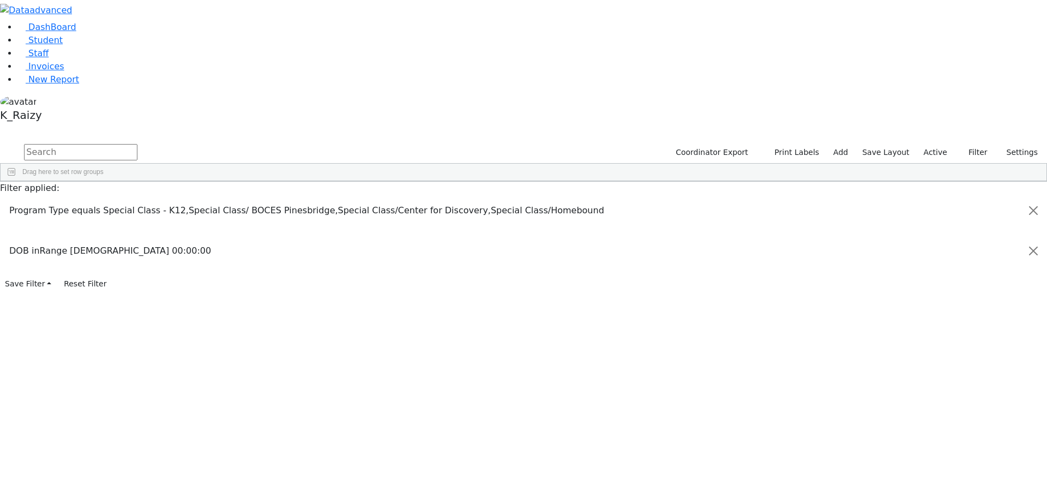
click at [494, 334] on span "Excel Export (.xlsx)‎" at bounding box center [461, 341] width 65 height 15
click at [955, 293] on input "2011-09-01" at bounding box center [981, 298] width 102 height 10
type input "2010-09-01"
click at [955, 305] on input "2012-08-31" at bounding box center [981, 310] width 102 height 10
type input "2011-08-31"
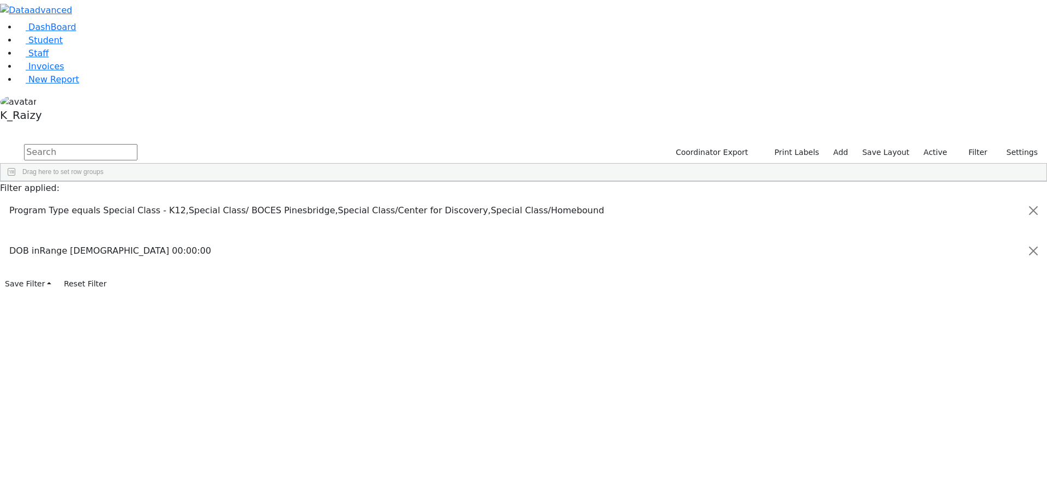
click at [453, 382] on span "Excel Export (.xlsx)‎" at bounding box center [420, 389] width 65 height 15
click at [958, 293] on input "2010-09-01" at bounding box center [981, 298] width 102 height 10
click at [950, 293] on input "2010-09-01" at bounding box center [981, 298] width 102 height 10
type input "2009-09-01"
click at [954, 305] on input "2011-08-31" at bounding box center [981, 310] width 102 height 10
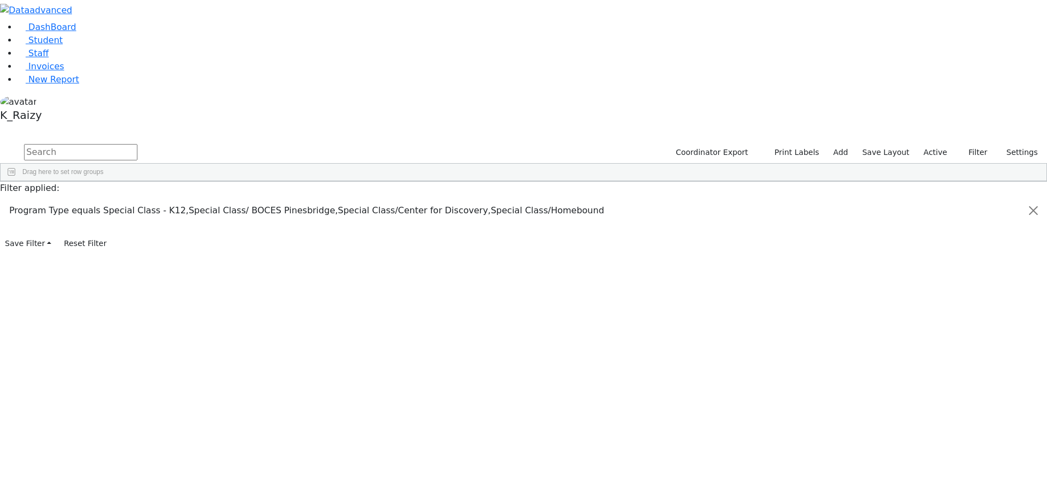
type input "2010-08-31"
click at [482, 333] on span "Excel Export (.xlsx)‎" at bounding box center [449, 340] width 65 height 15
click at [958, 293] on input "2009-09-01" at bounding box center [981, 298] width 102 height 10
click at [951, 293] on input "2009-09-01" at bounding box center [981, 298] width 102 height 10
type input "2008-09-01"
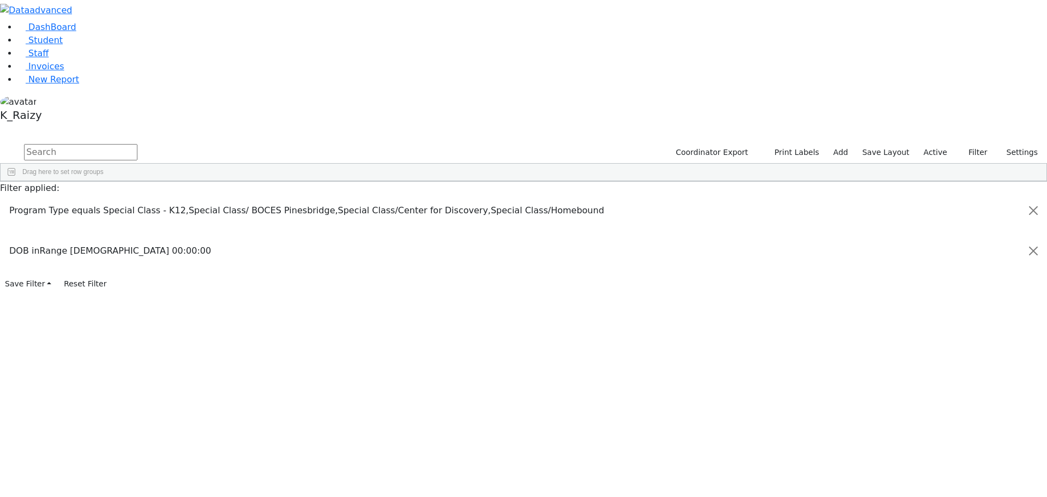
click at [951, 305] on input "2010-08-31" at bounding box center [981, 310] width 102 height 10
type input "2009-08-31"
click at [316, 324] on span "Excel Export (.xlsx)‎" at bounding box center [283, 331] width 65 height 15
click at [951, 280] on div "In range" at bounding box center [977, 284] width 88 height 8
click at [892, 317] on div "Less than" at bounding box center [842, 323] width 99 height 13
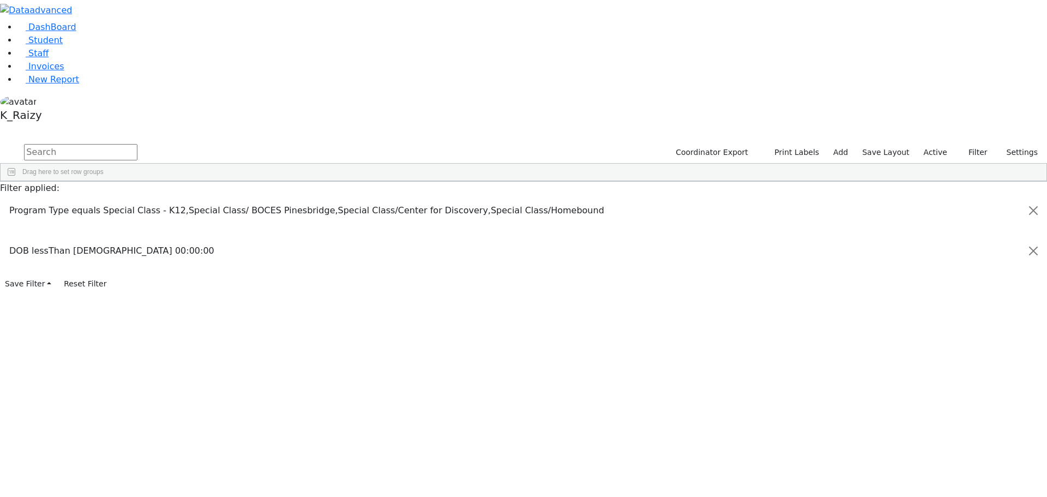
click at [930, 293] on input "2008-09-01" at bounding box center [981, 298] width 102 height 10
click at [342, 438] on span "Export" at bounding box center [304, 445] width 75 height 15
click at [445, 456] on span "Excel Export (.xlsx)‎" at bounding box center [412, 463] width 65 height 15
click at [939, 293] on input "2008-08-31" at bounding box center [981, 298] width 102 height 10
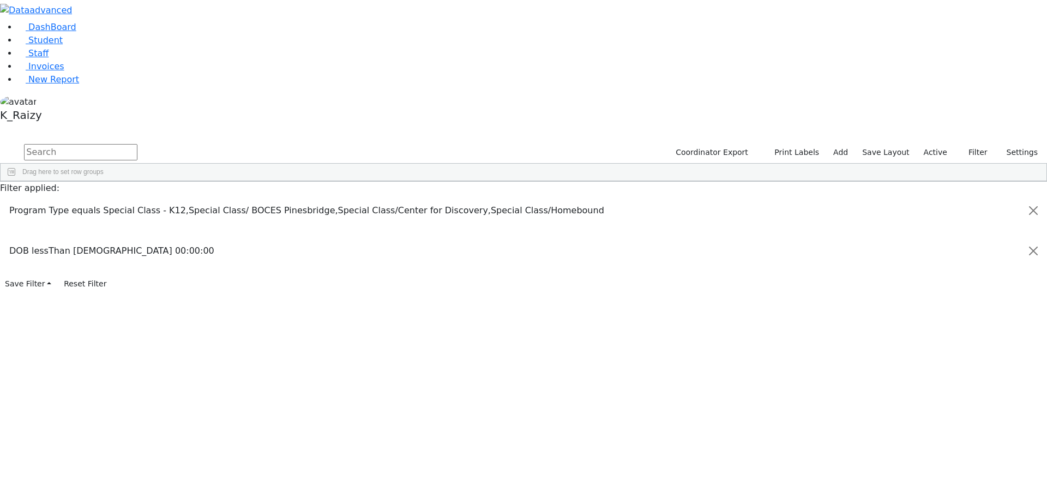
type input "2008-08-30"
click at [299, 181] on div "DOB" at bounding box center [271, 189] width 57 height 17
click at [142, 181] on div "Last Name" at bounding box center [114, 189] width 57 height 17
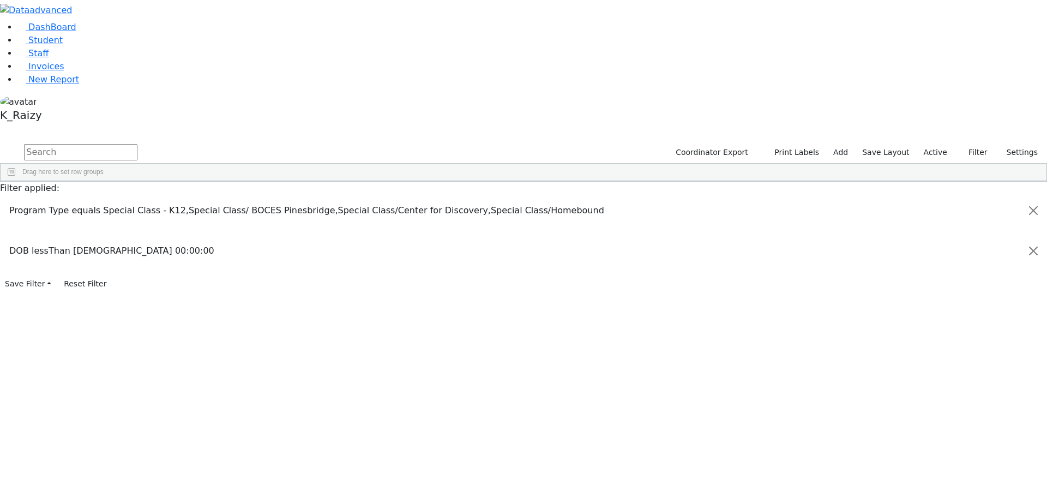
scroll to position [0, 0]
click at [436, 300] on span "Excel Export (.xlsx)‎" at bounding box center [403, 307] width 65 height 15
click at [299, 181] on div "DOB" at bounding box center [271, 189] width 57 height 17
click at [63, 45] on link "Student" at bounding box center [39, 40] width 45 height 10
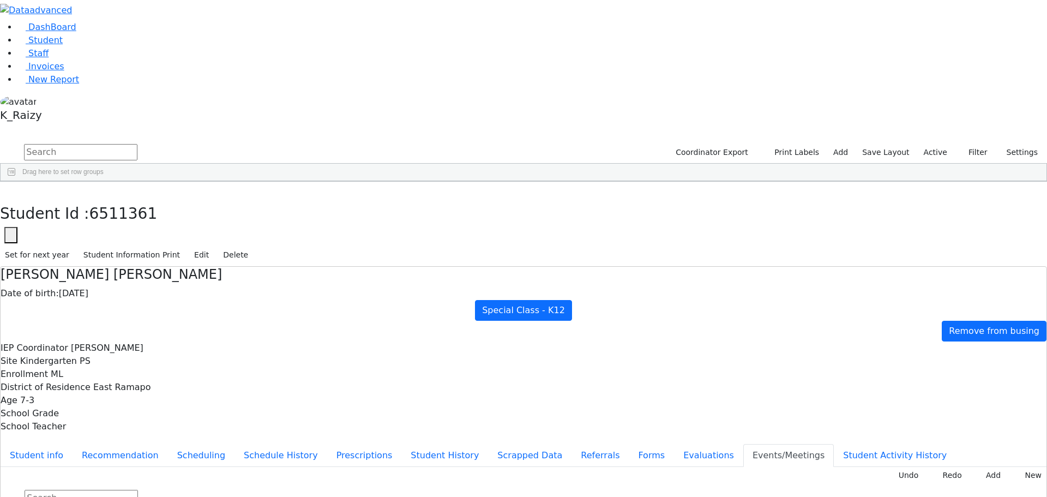
scroll to position [873, 0]
click at [58, 45] on link "Student" at bounding box center [39, 40] width 45 height 10
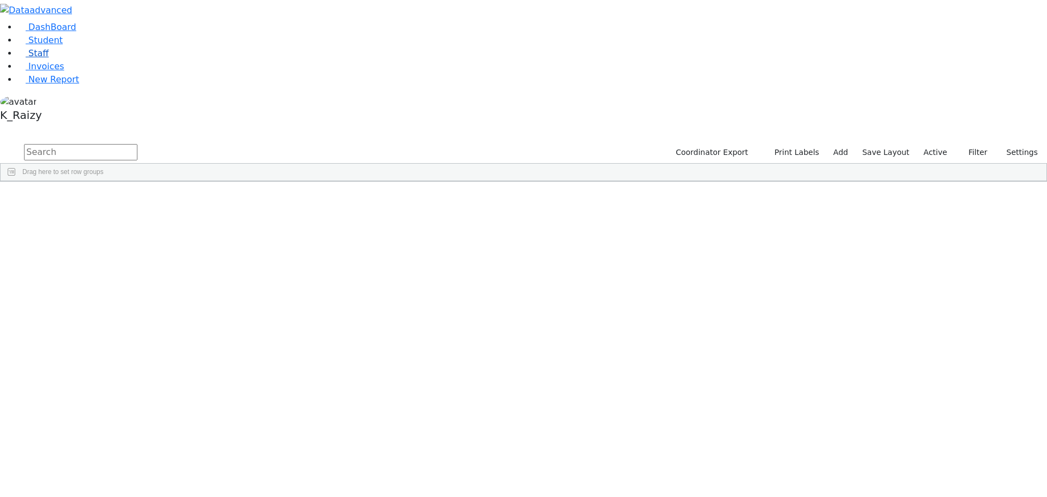
click at [39, 58] on span "Staff" at bounding box center [38, 53] width 20 height 10
click at [137, 144] on input "text" at bounding box center [80, 152] width 113 height 16
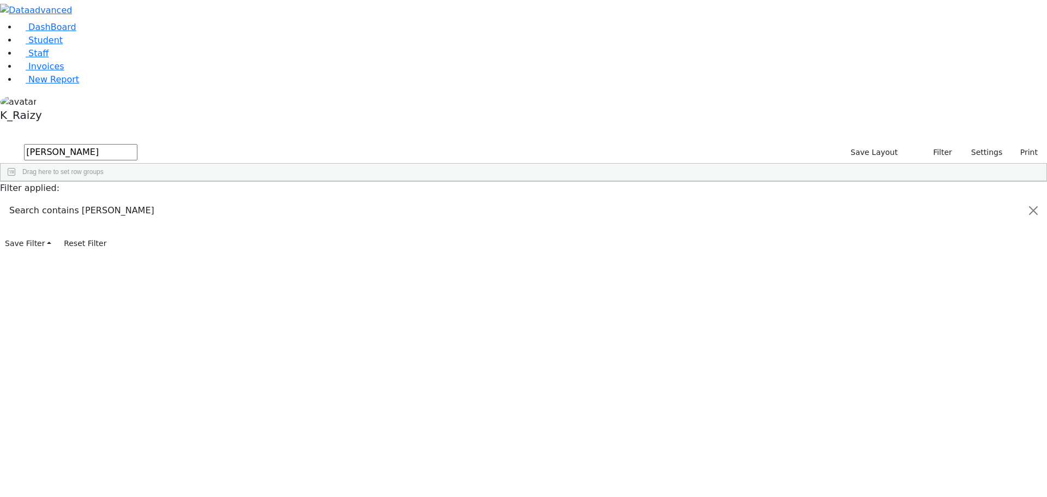
type input "[PERSON_NAME]"
